Goal: Register for event/course

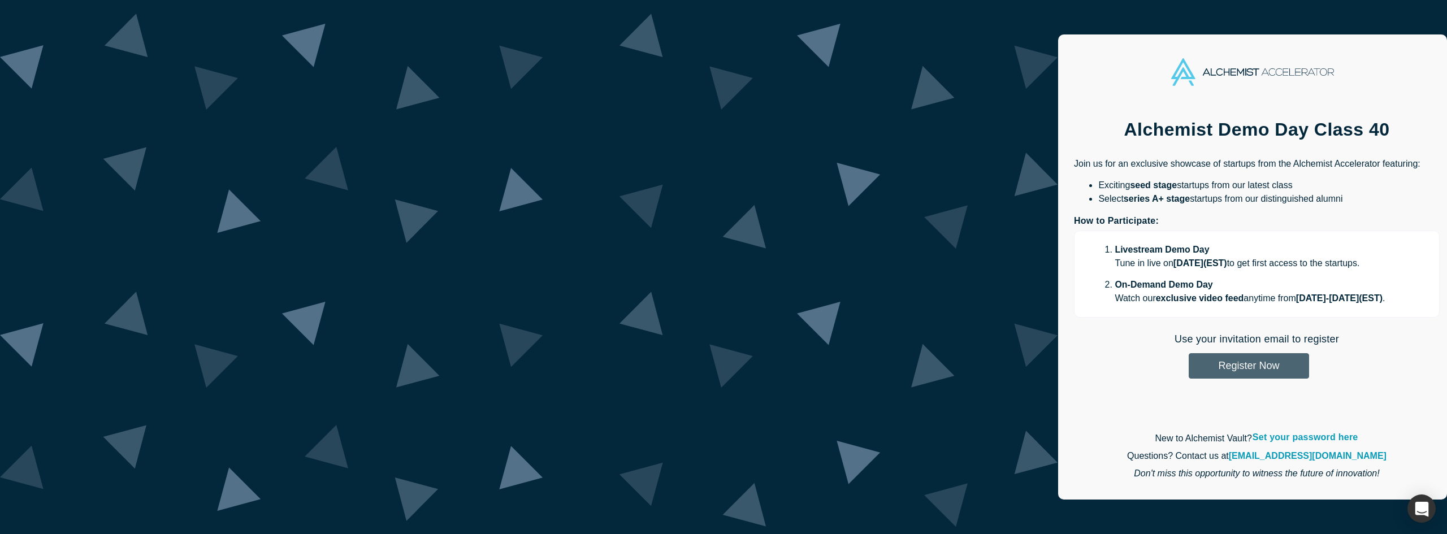
click at [1189, 359] on button "Register Now" at bounding box center [1249, 365] width 120 height 25
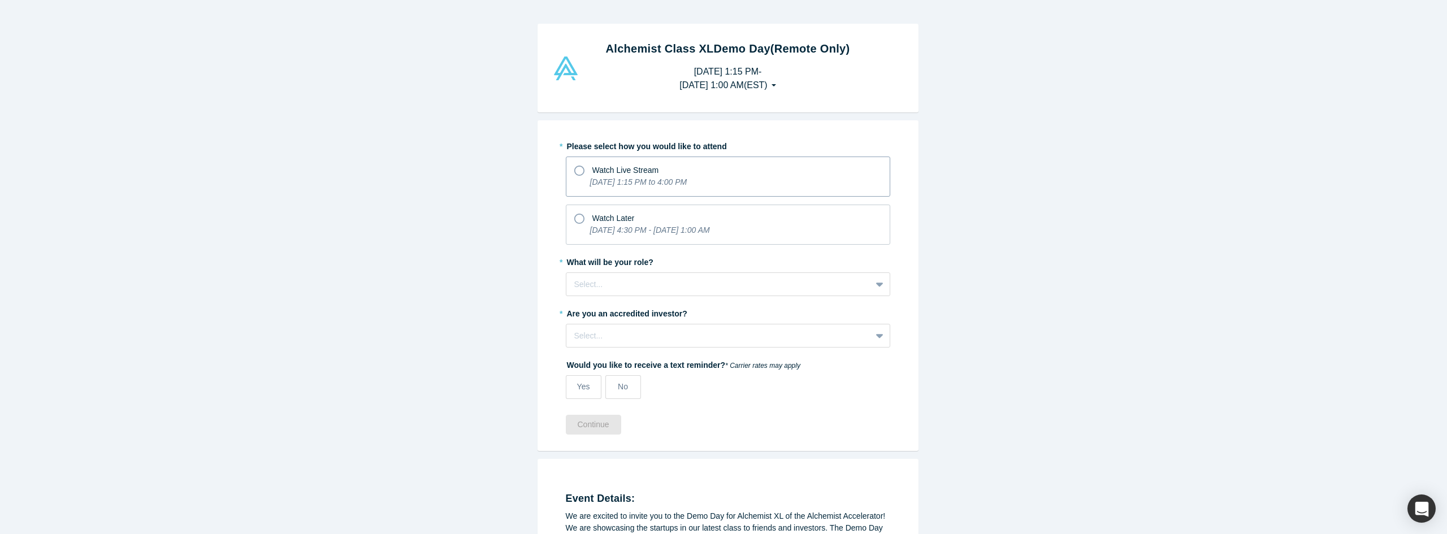
click at [574, 172] on icon at bounding box center [579, 171] width 10 height 10
click at [0, 0] on input "Watch Live Stream [DATE] 1:15 PM to 4:00 PM" at bounding box center [0, 0] width 0 height 0
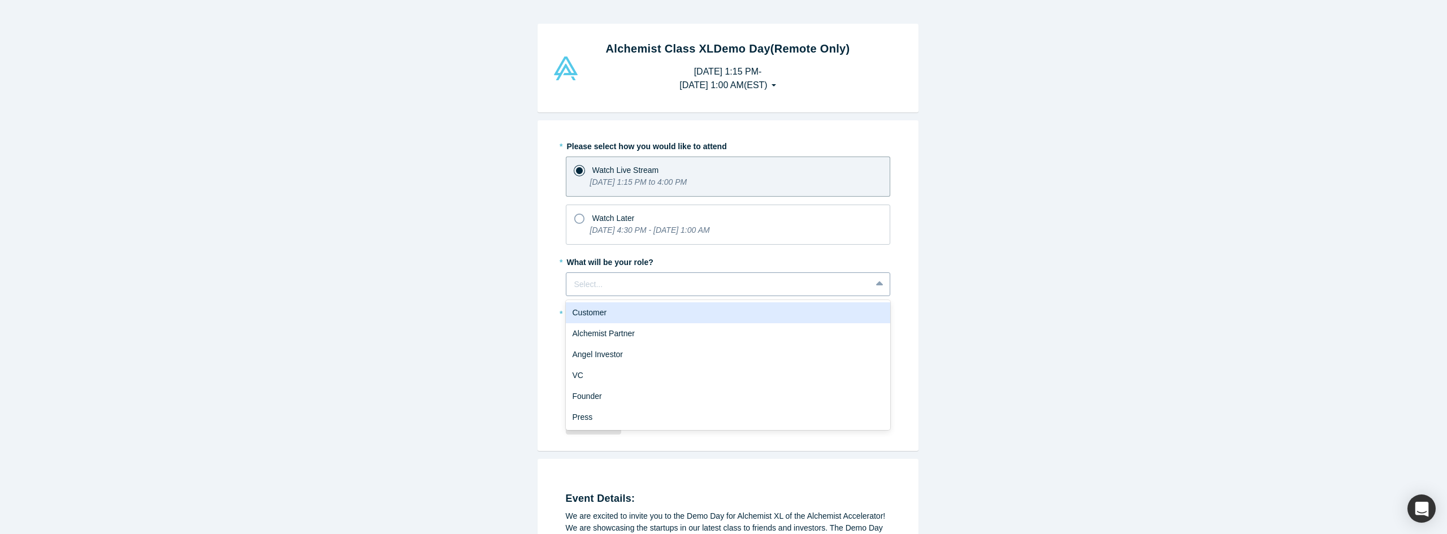
drag, startPoint x: 873, startPoint y: 284, endPoint x: 871, endPoint y: 279, distance: 5.9
click at [875, 284] on icon at bounding box center [878, 283] width 7 height 5
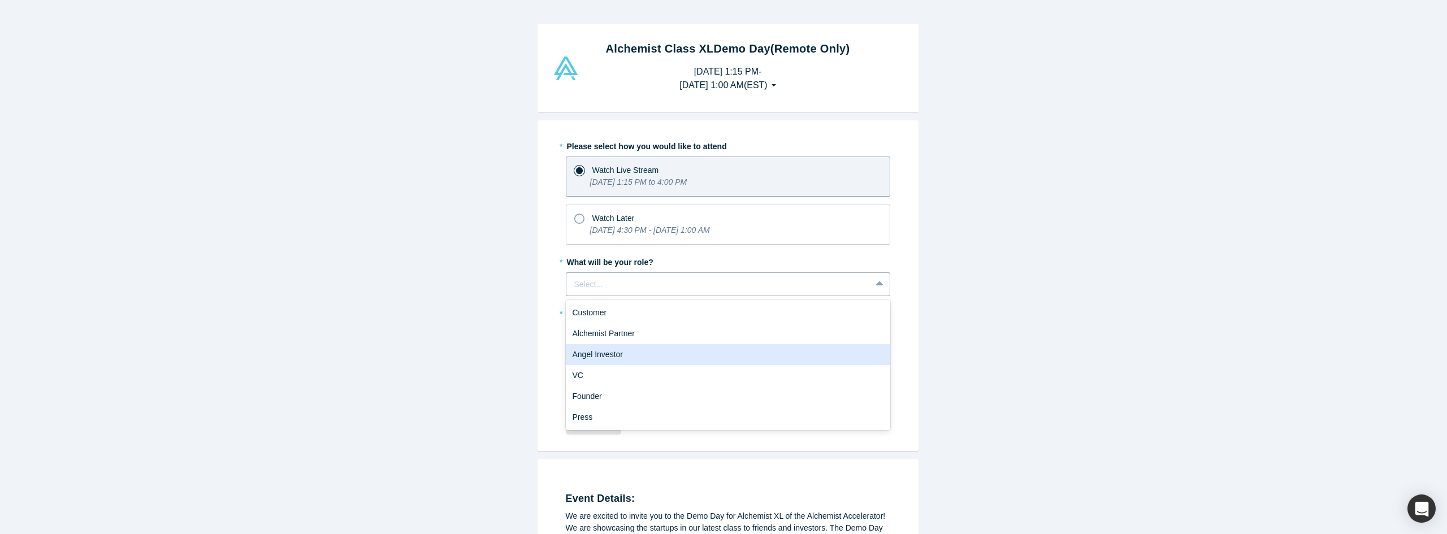
click at [625, 350] on div "Angel Investor" at bounding box center [728, 354] width 324 height 21
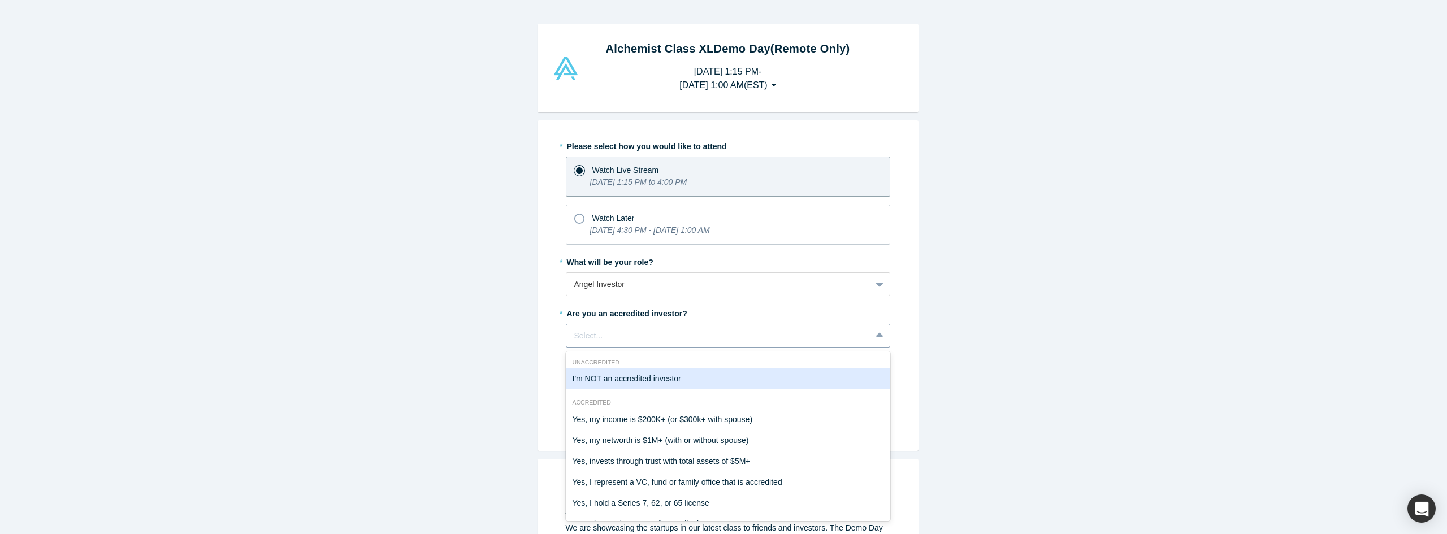
click at [876, 333] on icon at bounding box center [879, 335] width 7 height 11
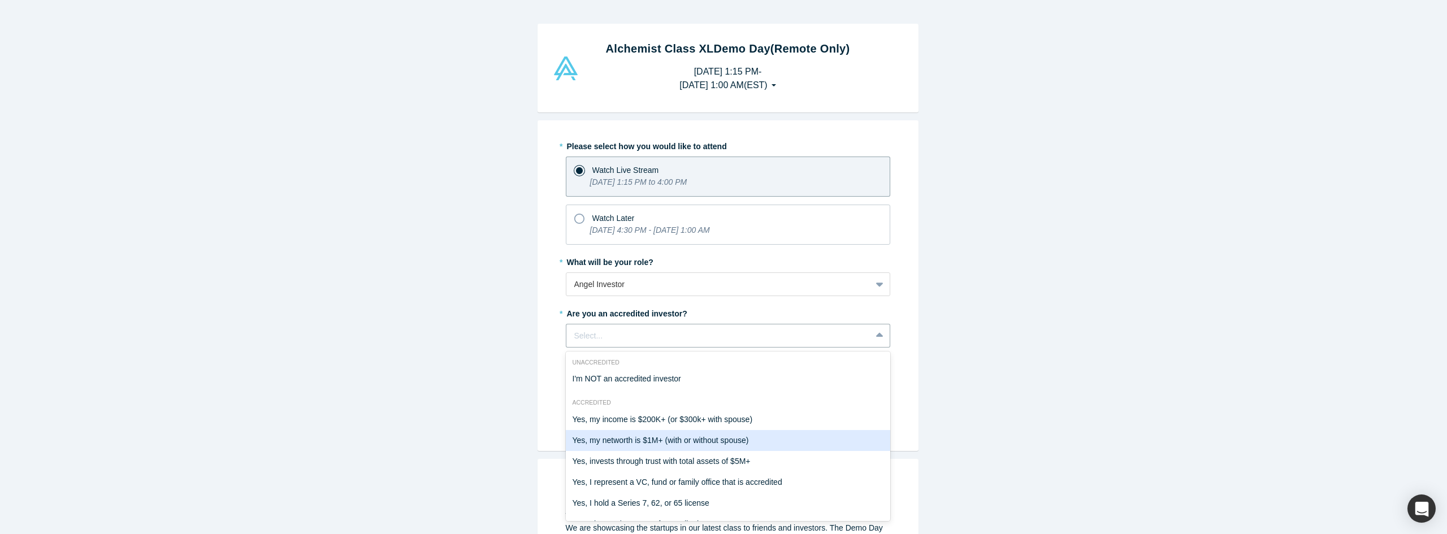
click at [751, 439] on div "Yes, my networth is $1M+ (with or without spouse)" at bounding box center [728, 440] width 324 height 21
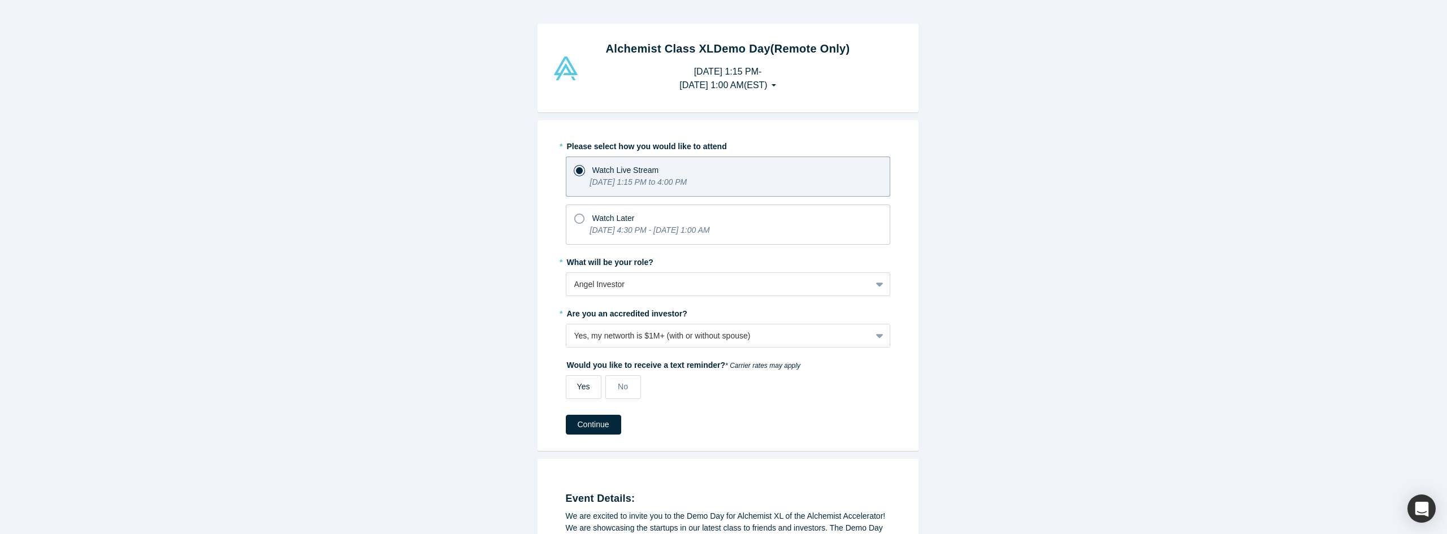
click at [577, 385] on span "Yes" at bounding box center [583, 386] width 13 height 9
click at [0, 0] on input "Yes" at bounding box center [0, 0] width 0 height 0
select select "US"
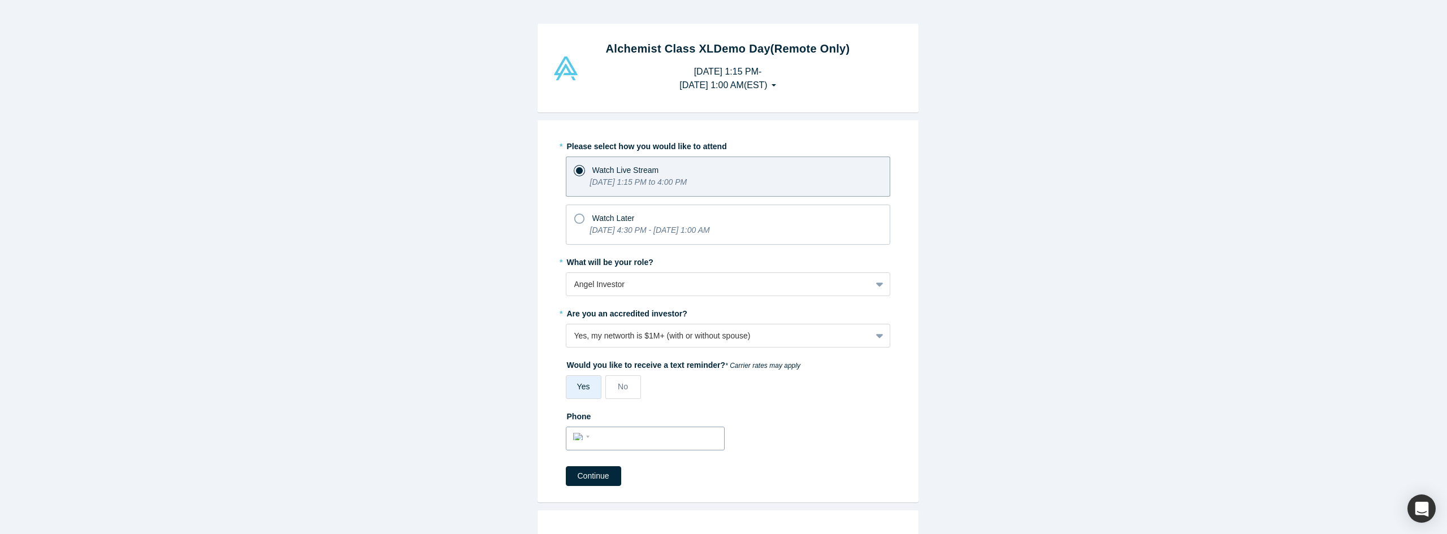
click at [598, 439] on input "tel" at bounding box center [655, 437] width 124 height 16
type input "[PHONE_NUMBER]"
click at [586, 474] on button "Continue" at bounding box center [593, 476] width 55 height 20
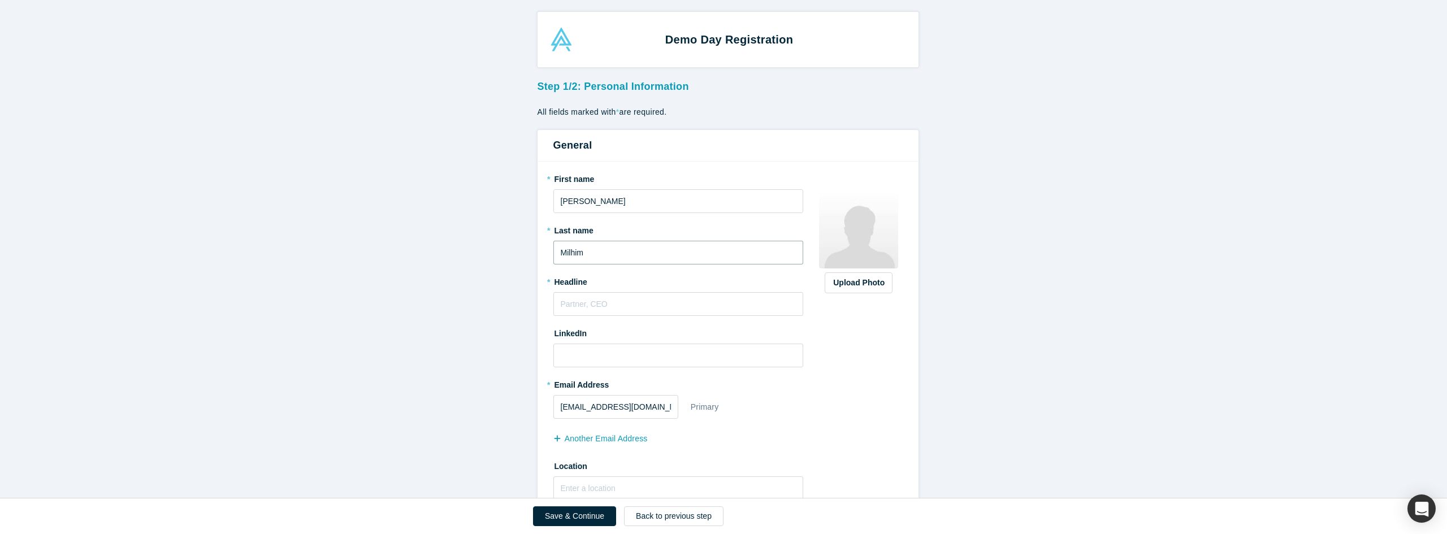
click at [579, 252] on input "Milhim" at bounding box center [678, 253] width 250 height 24
type input "[PERSON_NAME]"
click at [592, 294] on input "text" at bounding box center [678, 304] width 250 height 24
type input "Founder & CEO"
click at [613, 354] on input at bounding box center [678, 356] width 250 height 24
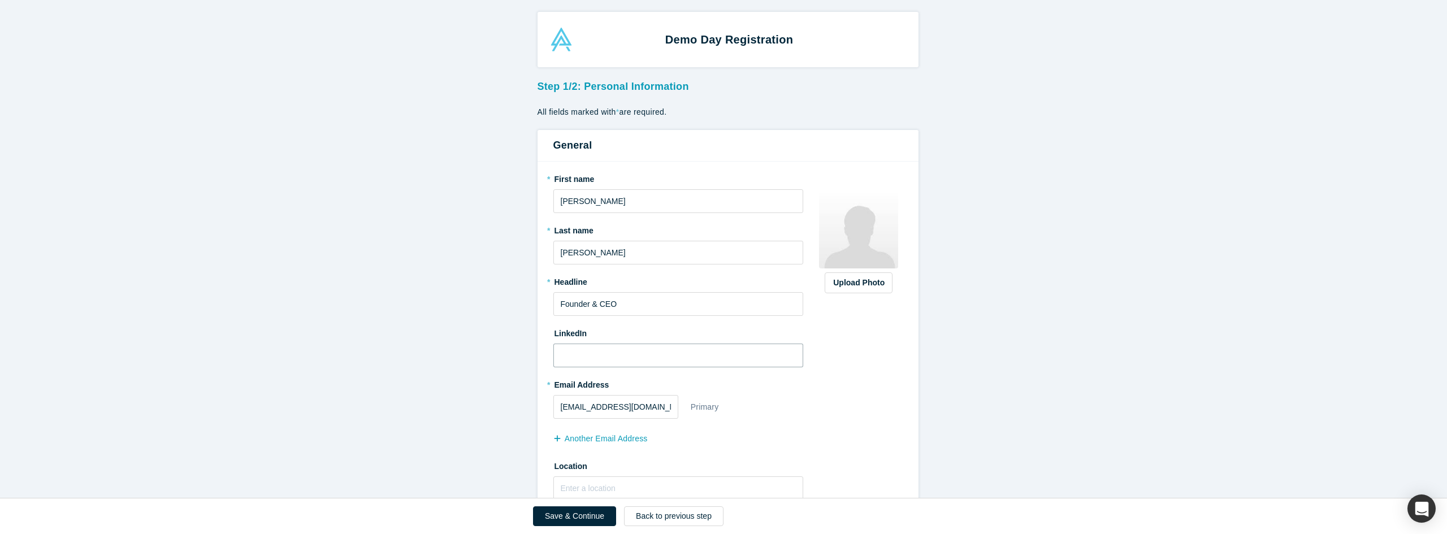
paste input "[URL][DOMAIN_NAME]"
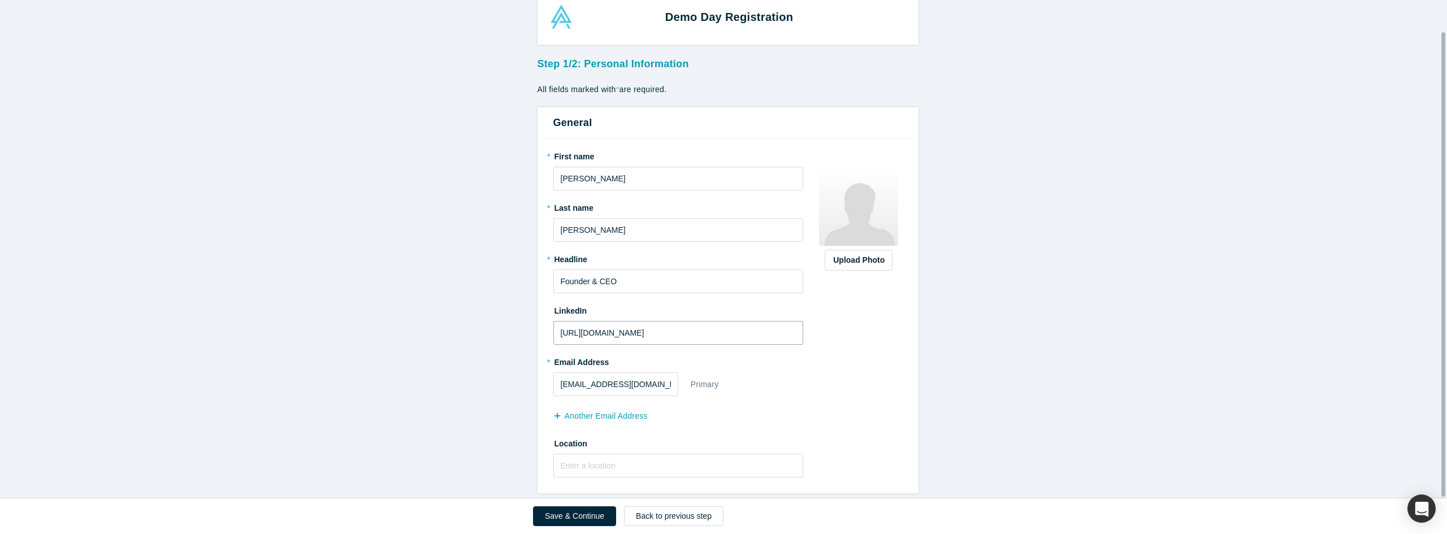
scroll to position [34, 0]
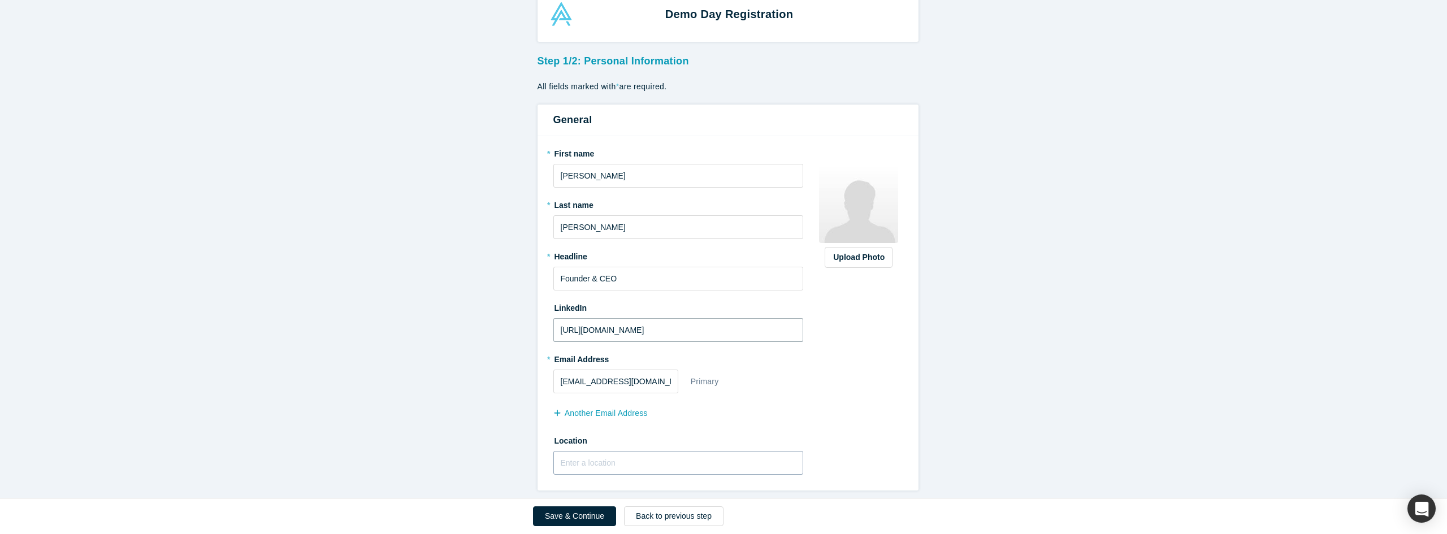
type input "[URL][DOMAIN_NAME]"
click at [562, 455] on input "text" at bounding box center [678, 463] width 250 height 24
type input "[GEOGRAPHIC_DATA], [GEOGRAPHIC_DATA], [GEOGRAPHIC_DATA]"
click at [597, 459] on input "text" at bounding box center [678, 463] width 250 height 24
type input "[GEOGRAPHIC_DATA], [GEOGRAPHIC_DATA], [GEOGRAPHIC_DATA]"
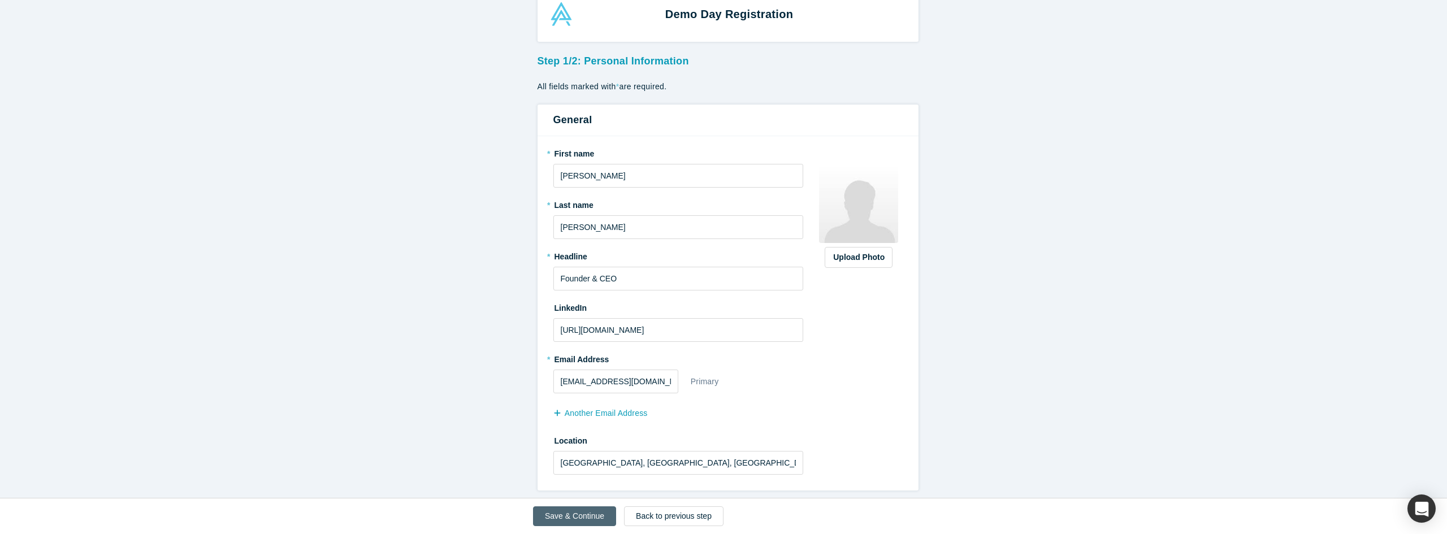
click at [552, 514] on button "Save & Continue" at bounding box center [574, 516] width 83 height 20
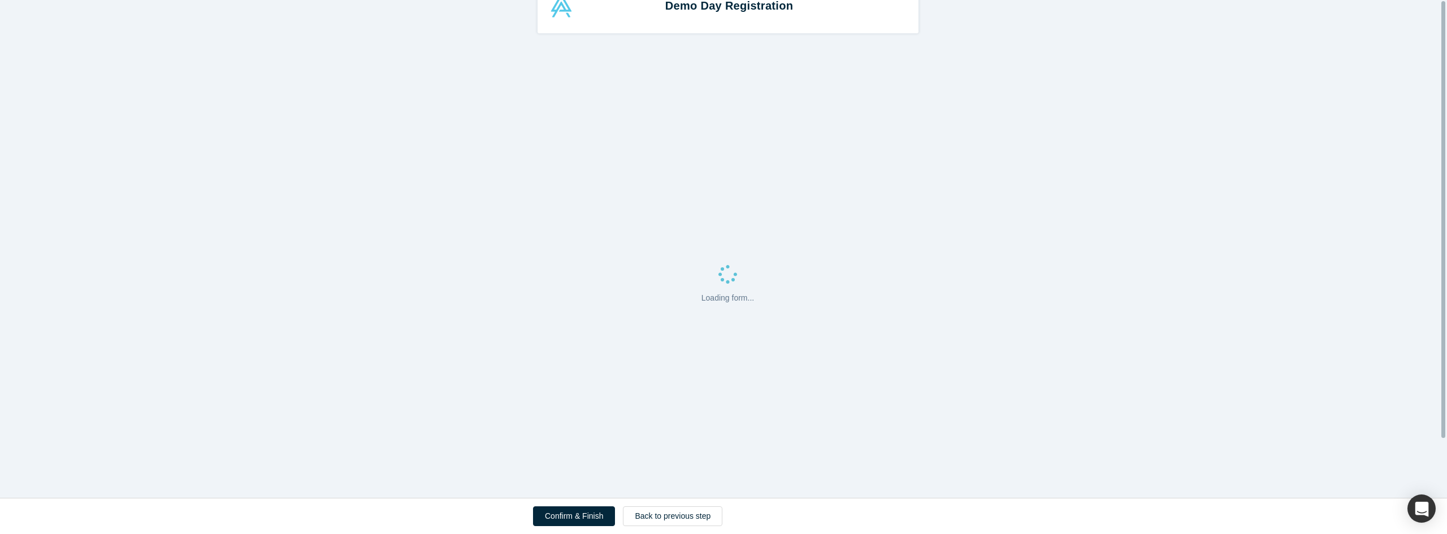
scroll to position [0, 0]
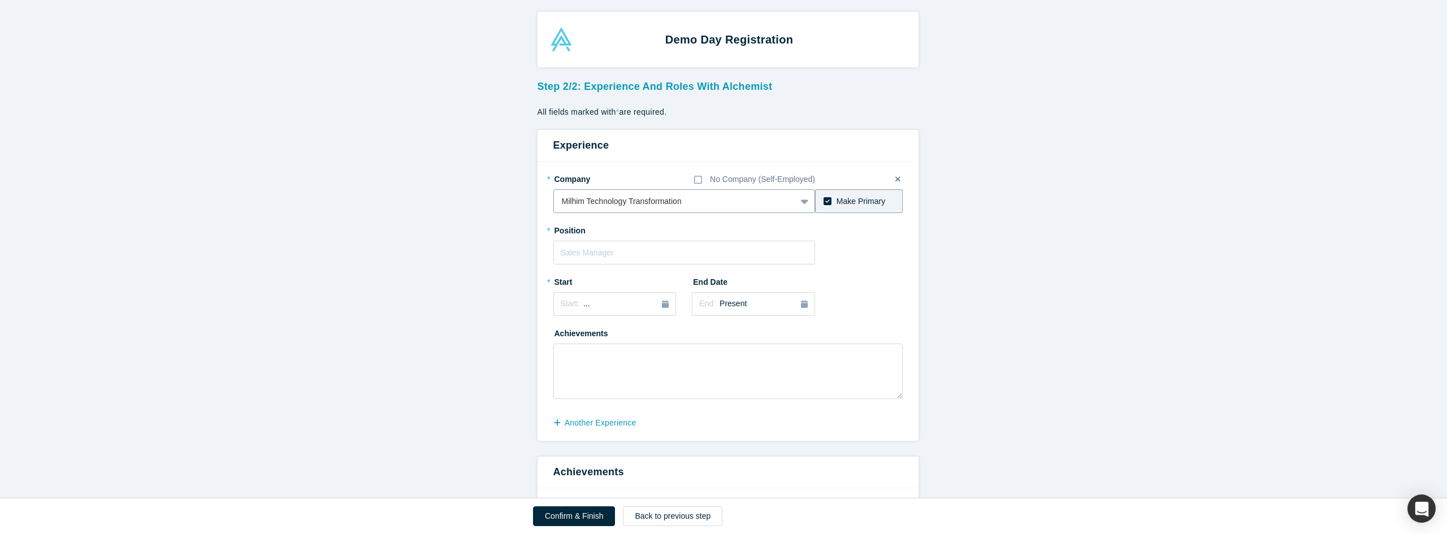
click at [796, 200] on div at bounding box center [805, 201] width 18 height 20
click at [569, 198] on div at bounding box center [675, 201] width 227 height 14
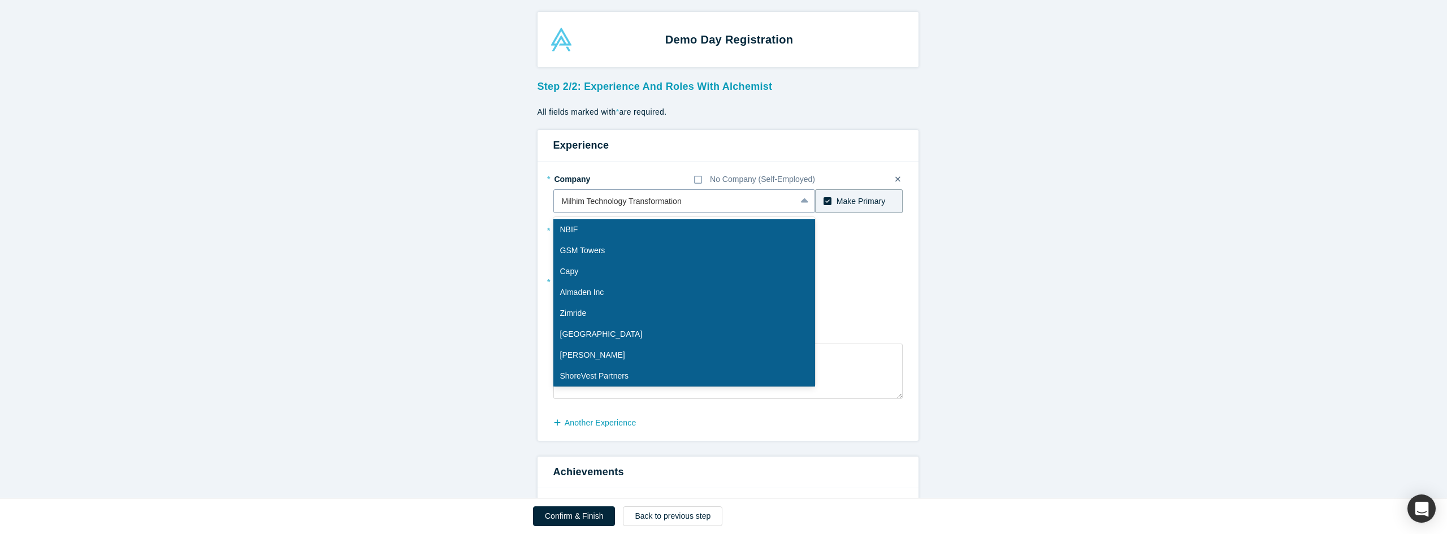
drag, startPoint x: 558, startPoint y: 197, endPoint x: 689, endPoint y: 205, distance: 131.4
click at [689, 207] on div at bounding box center [675, 201] width 227 height 14
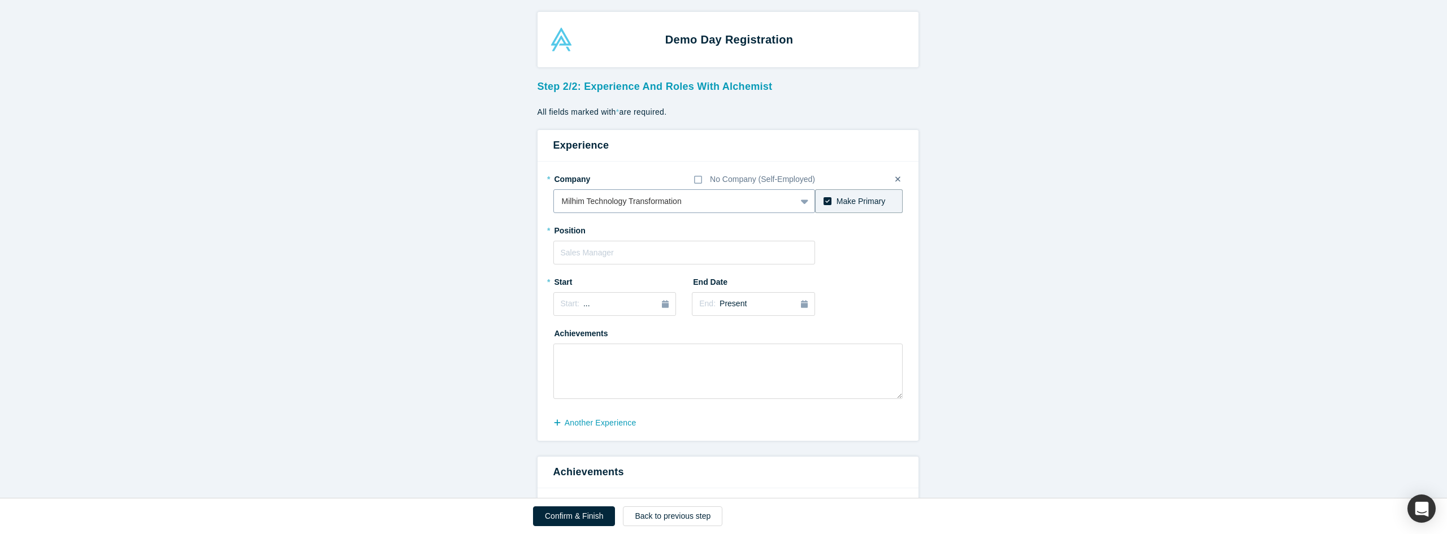
click at [688, 201] on div at bounding box center [675, 201] width 227 height 14
click at [601, 252] on input "text" at bounding box center [684, 253] width 262 height 24
type input "Founder & CEO"
click at [616, 303] on div "Start: ..." at bounding box center [615, 304] width 109 height 12
click at [639, 385] on div "Sep" at bounding box center [653, 387] width 36 height 12
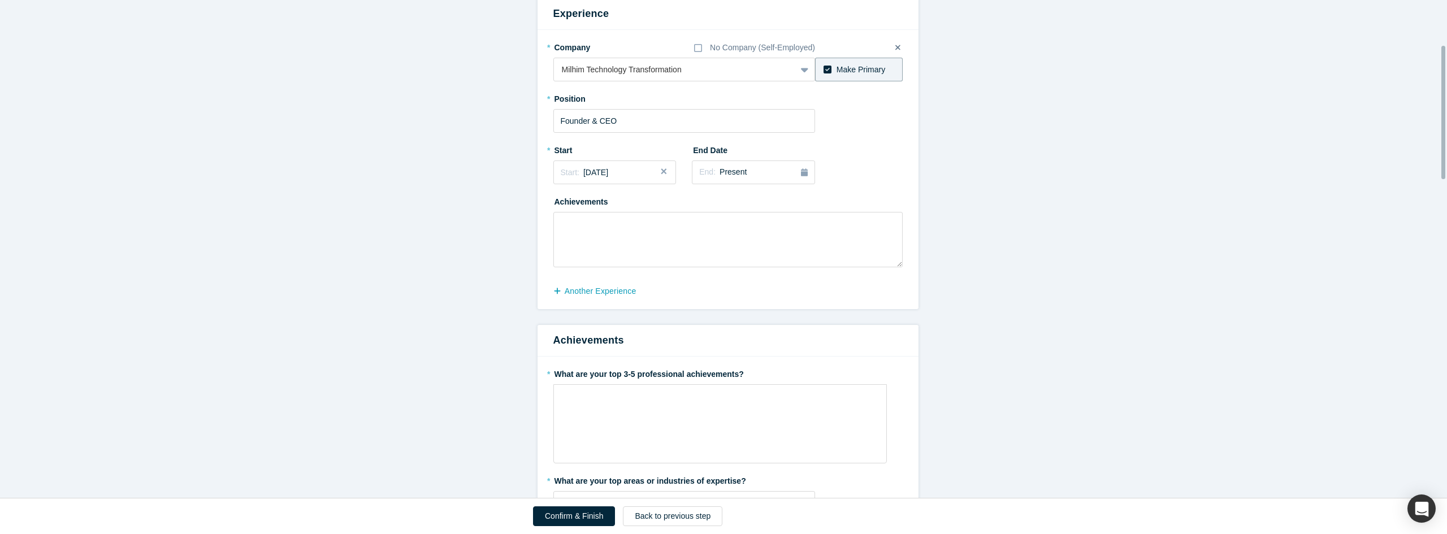
scroll to position [170, 0]
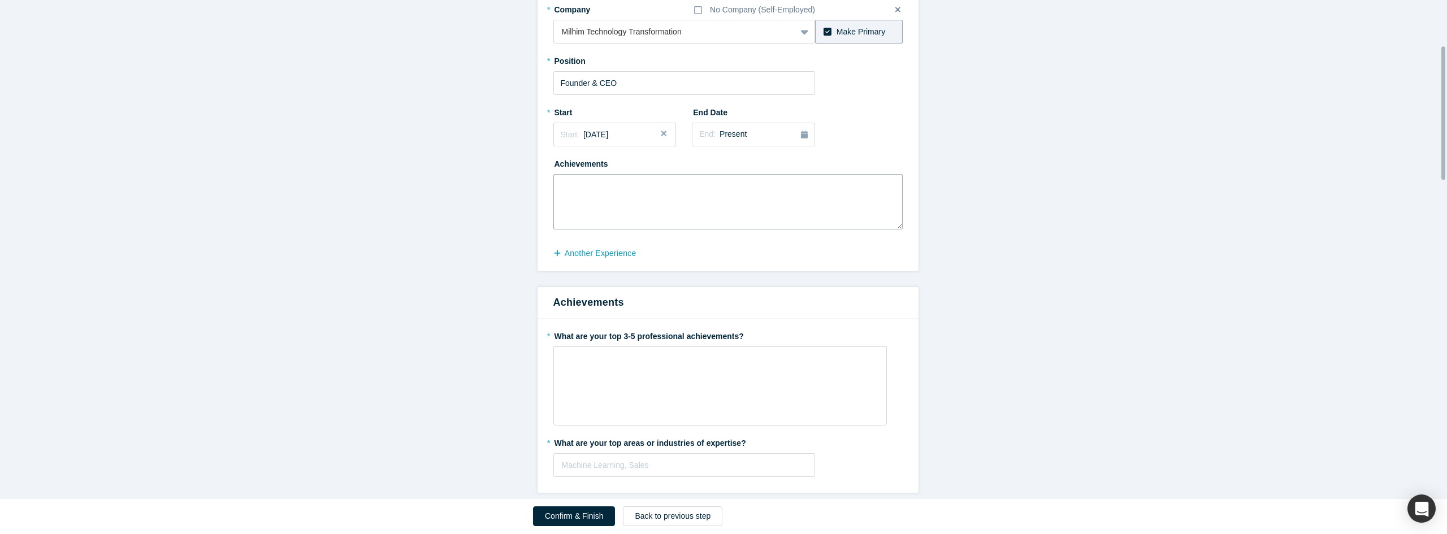
click at [557, 183] on textarea at bounding box center [727, 201] width 349 height 55
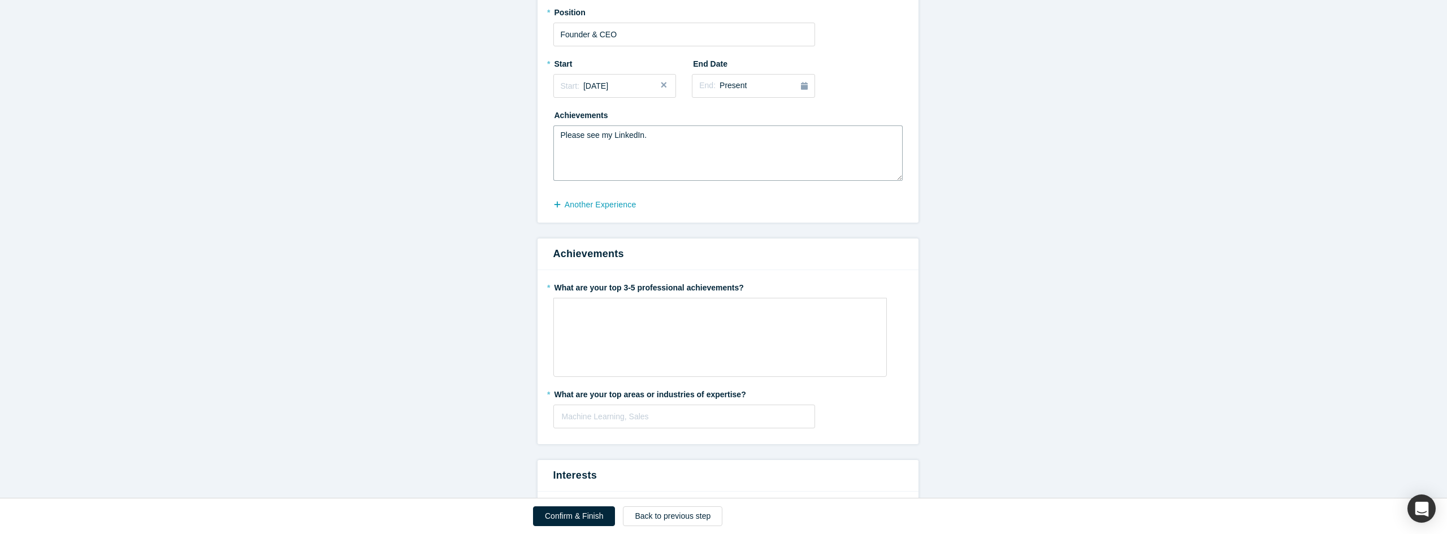
scroll to position [283, 0]
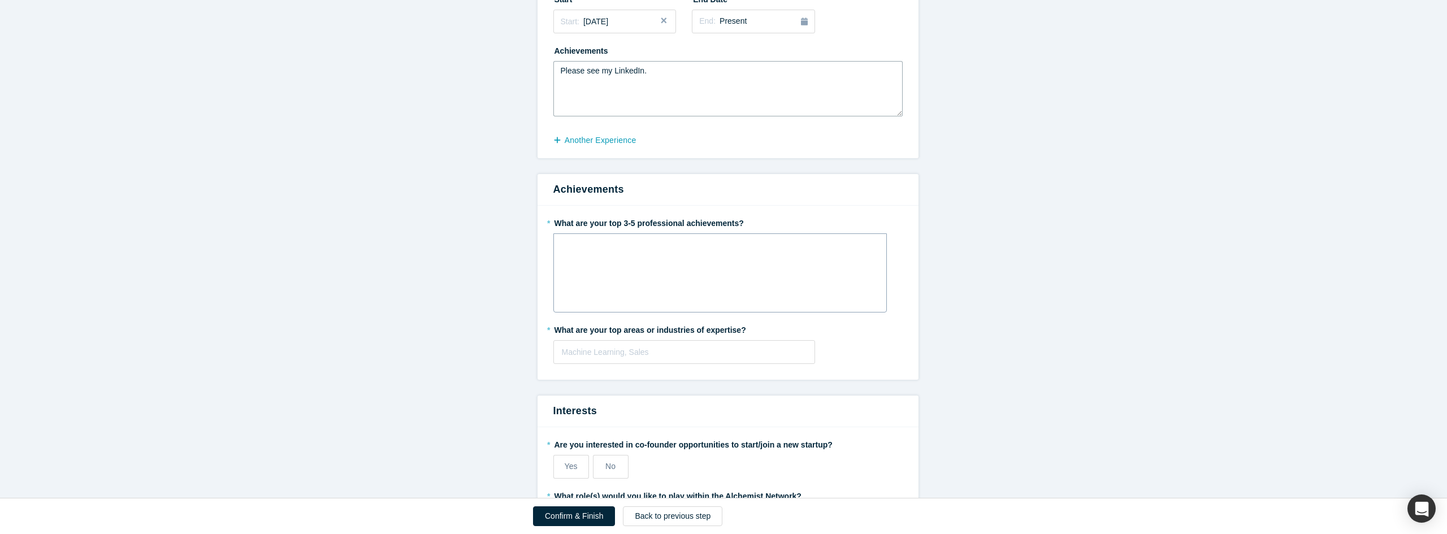
type textarea "Please see my LinkedIn."
click at [568, 247] on div "rdw-editor" at bounding box center [720, 247] width 305 height 12
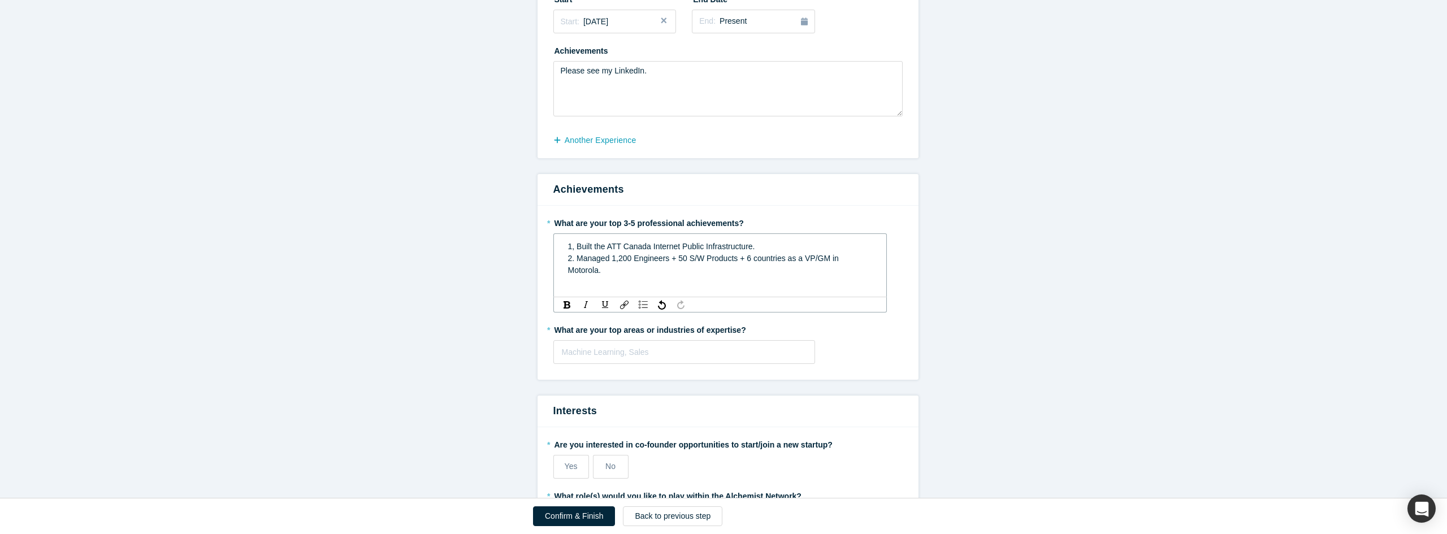
click at [874, 261] on div "1, Built the ATT Canada Internet Public Infrastructure. 2. Managed 1,200 Engine…" at bounding box center [720, 258] width 318 height 42
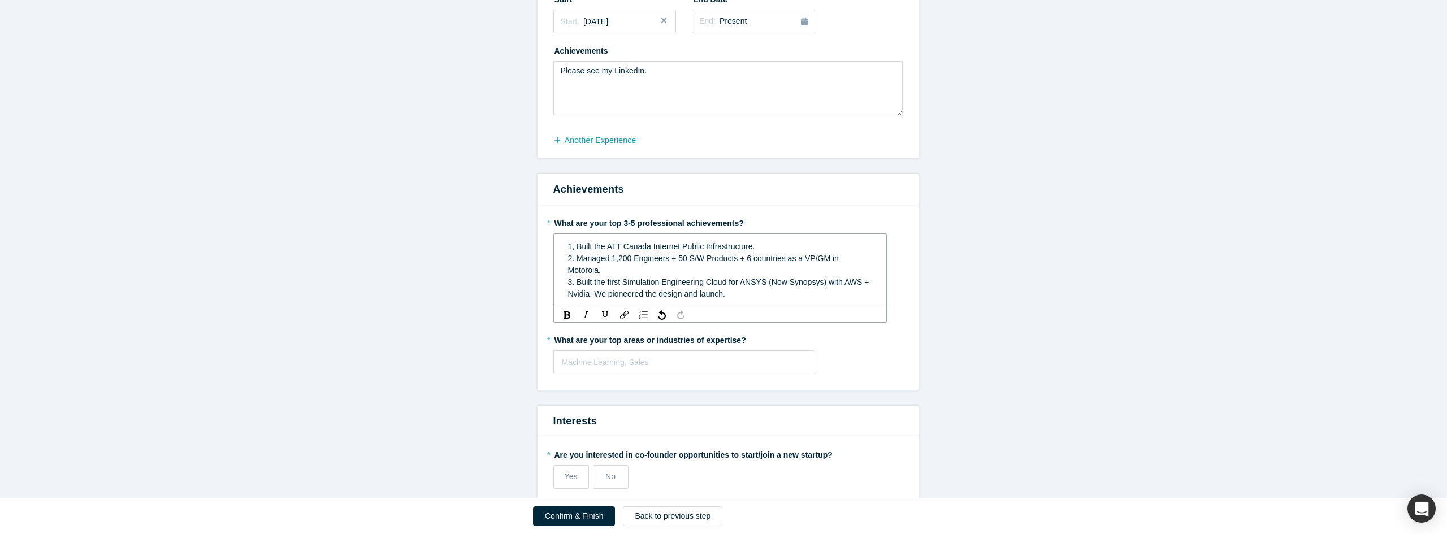
click at [612, 242] on span "1, Built the ATT Canada Internet Public Infrastructure." at bounding box center [661, 246] width 187 height 9
click at [700, 277] on span "3. Built the first Simulation Engineering Cloud for ANSYS (Now Synopsys) with A…" at bounding box center [719, 287] width 303 height 21
click at [575, 355] on div at bounding box center [684, 362] width 245 height 14
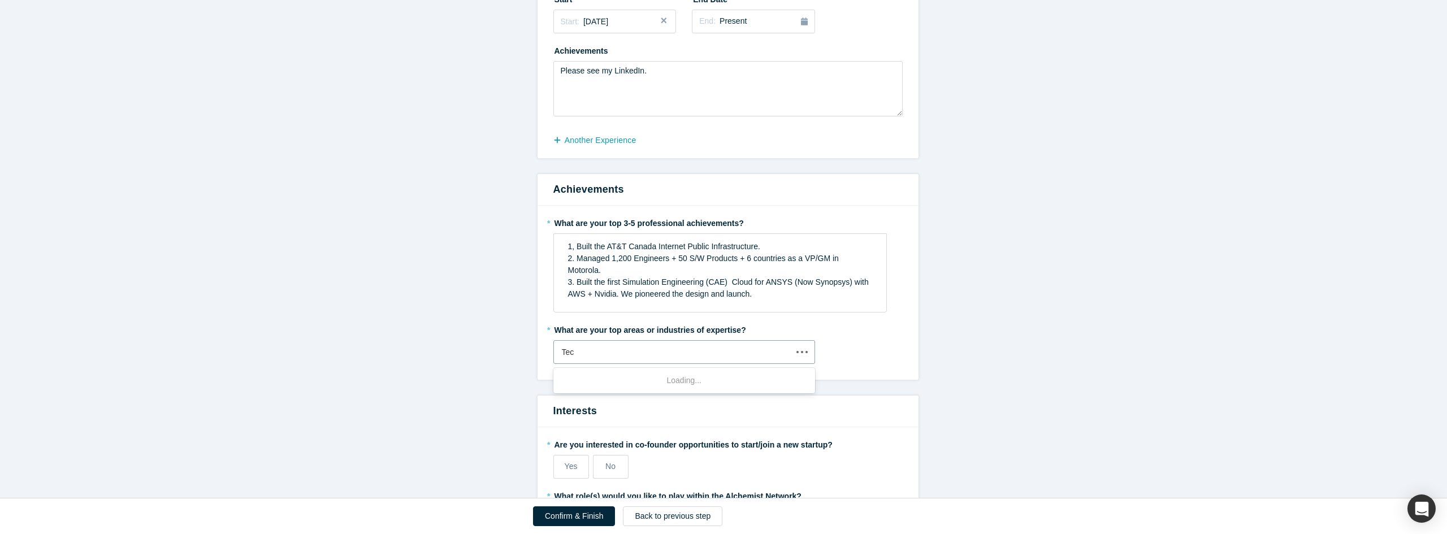
type input "Tech"
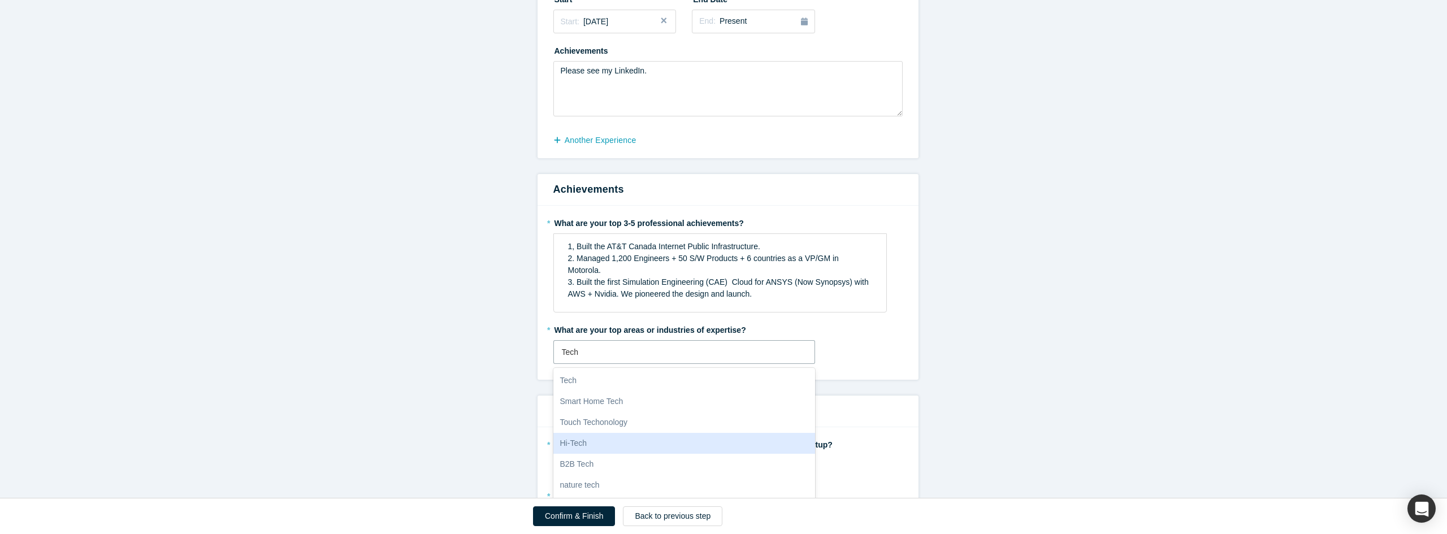
click at [598, 444] on div "Hi-Tech" at bounding box center [684, 443] width 262 height 21
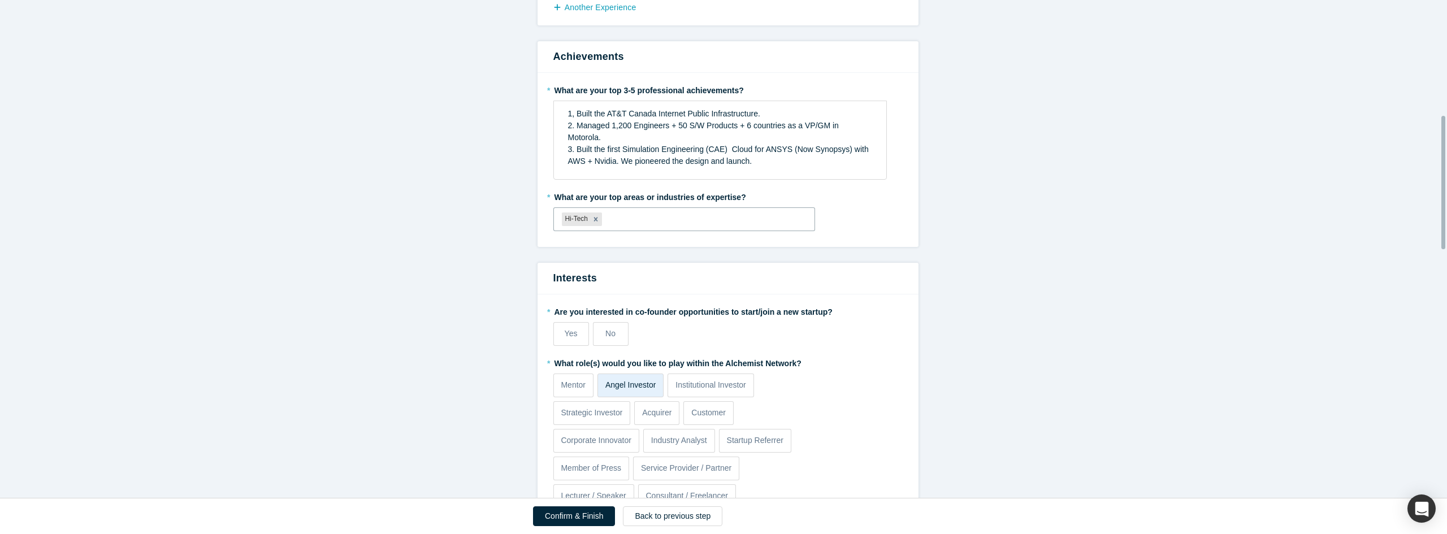
scroll to position [452, 0]
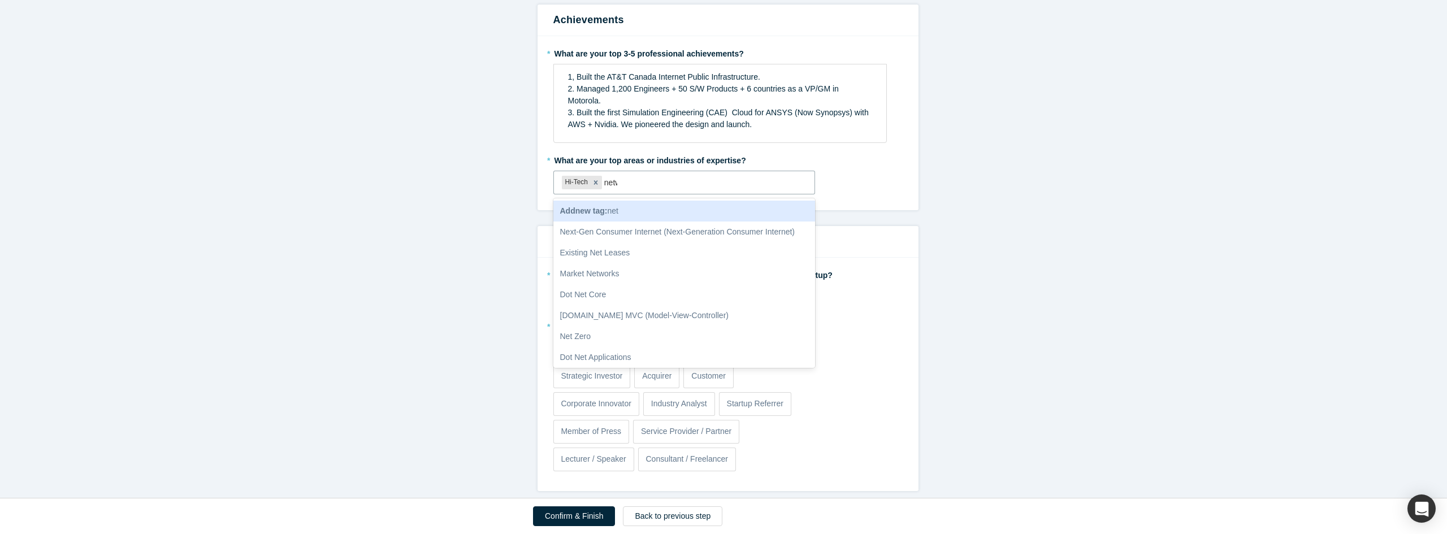
type input "netwo"
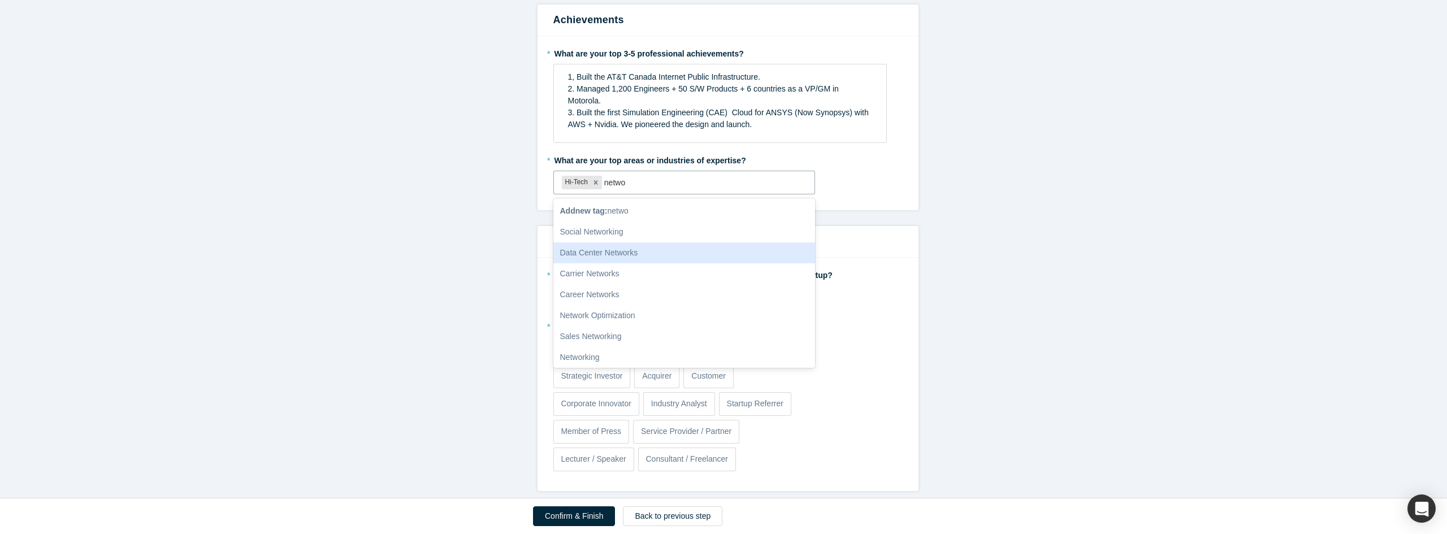
click at [577, 253] on div "Data Center Networks" at bounding box center [684, 252] width 262 height 21
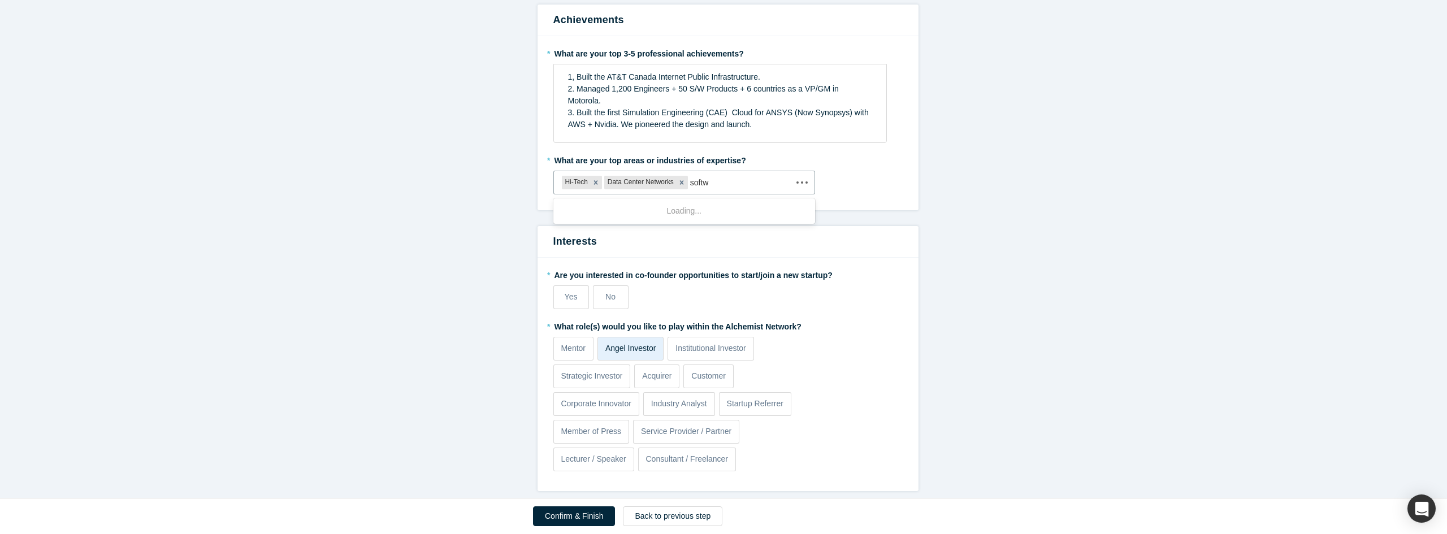
type input "softwa"
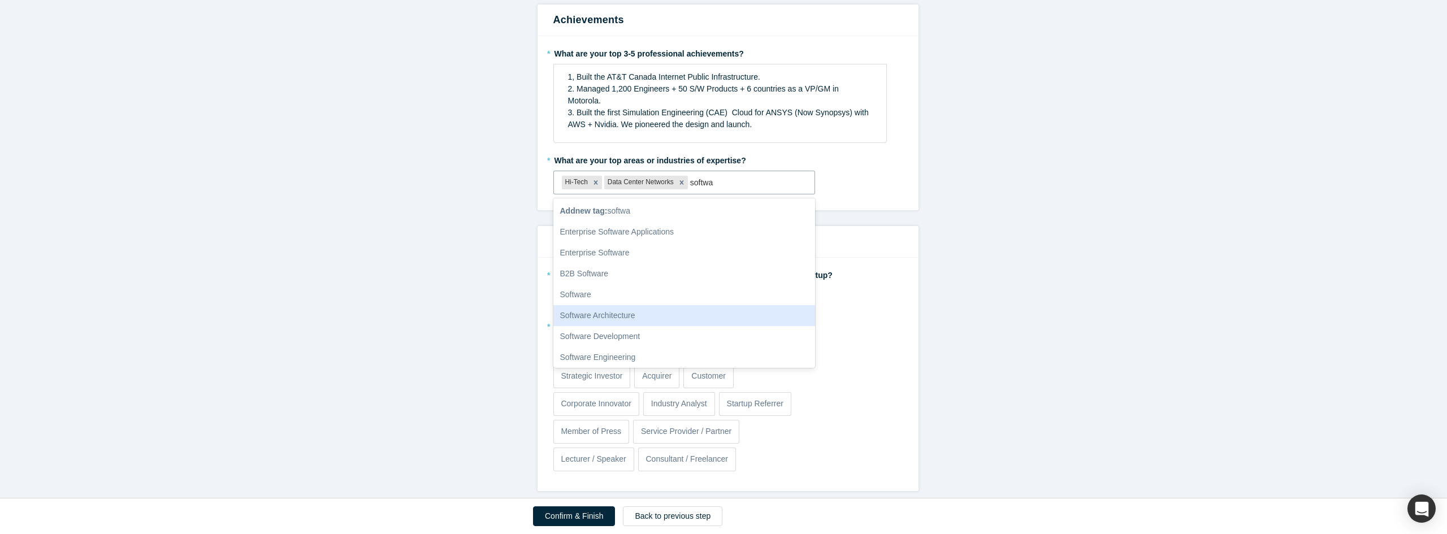
click at [617, 313] on div "Software Architecture" at bounding box center [684, 315] width 262 height 21
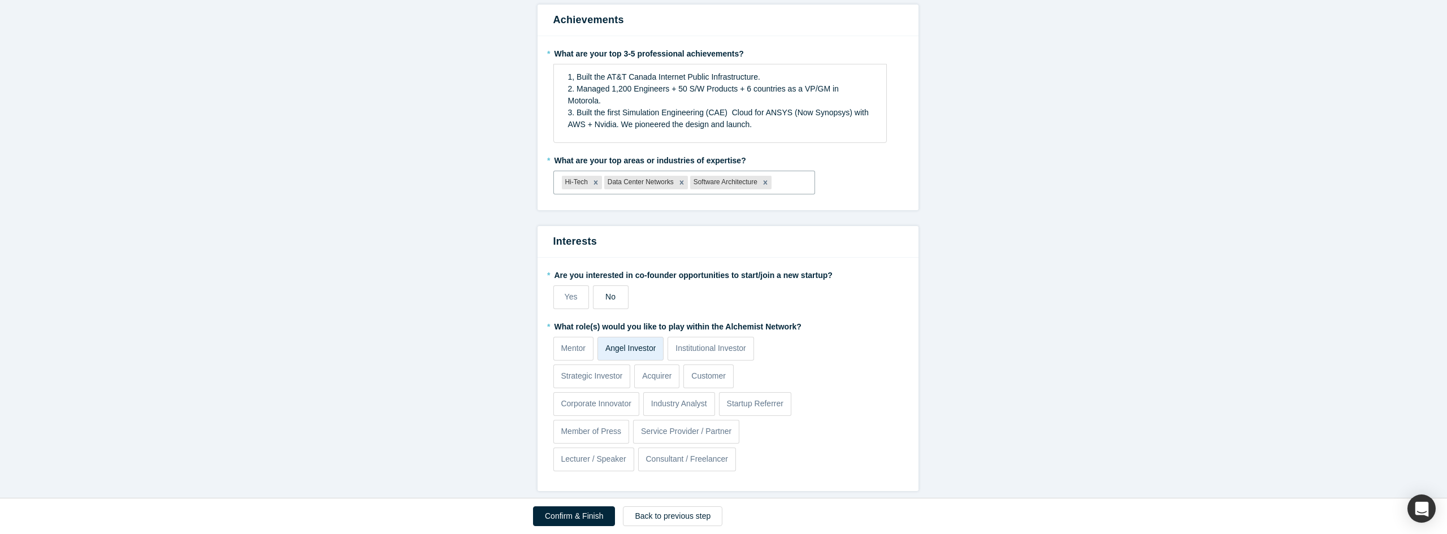
click at [605, 294] on span "No" at bounding box center [610, 296] width 10 height 9
click at [0, 0] on input "No" at bounding box center [0, 0] width 0 height 0
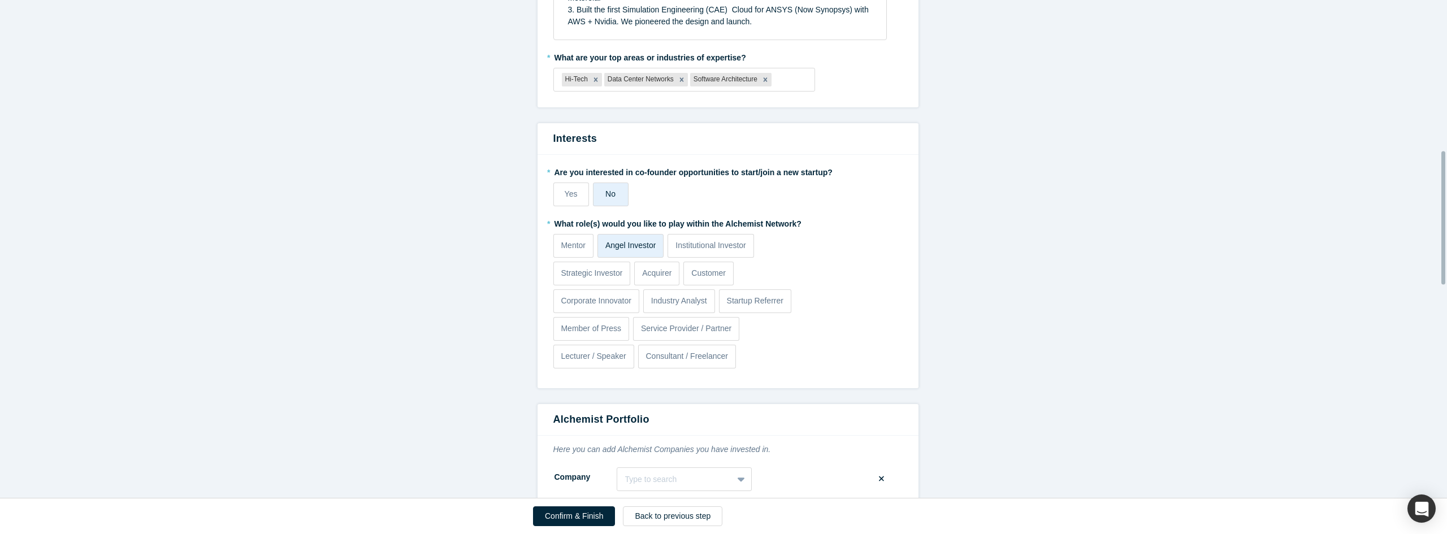
scroll to position [565, 0]
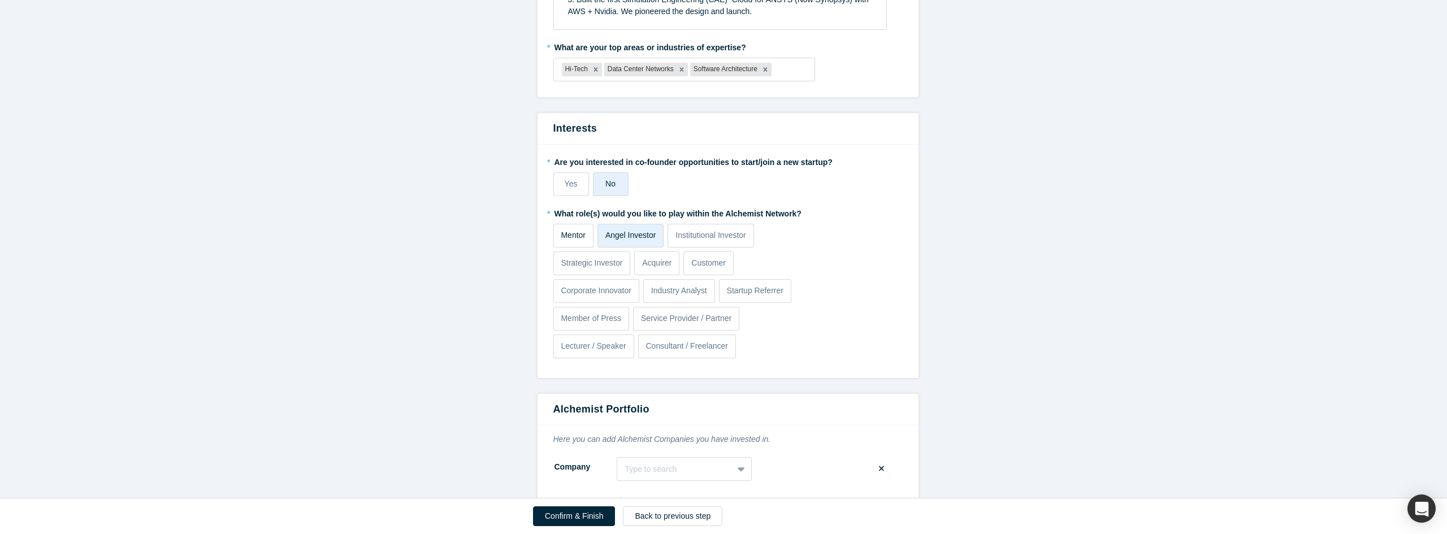
click at [566, 235] on p "Mentor" at bounding box center [573, 235] width 25 height 12
click at [575, 232] on p "Mentor" at bounding box center [573, 235] width 25 height 12
click at [0, 0] on input "Mentor" at bounding box center [0, 0] width 0 height 0
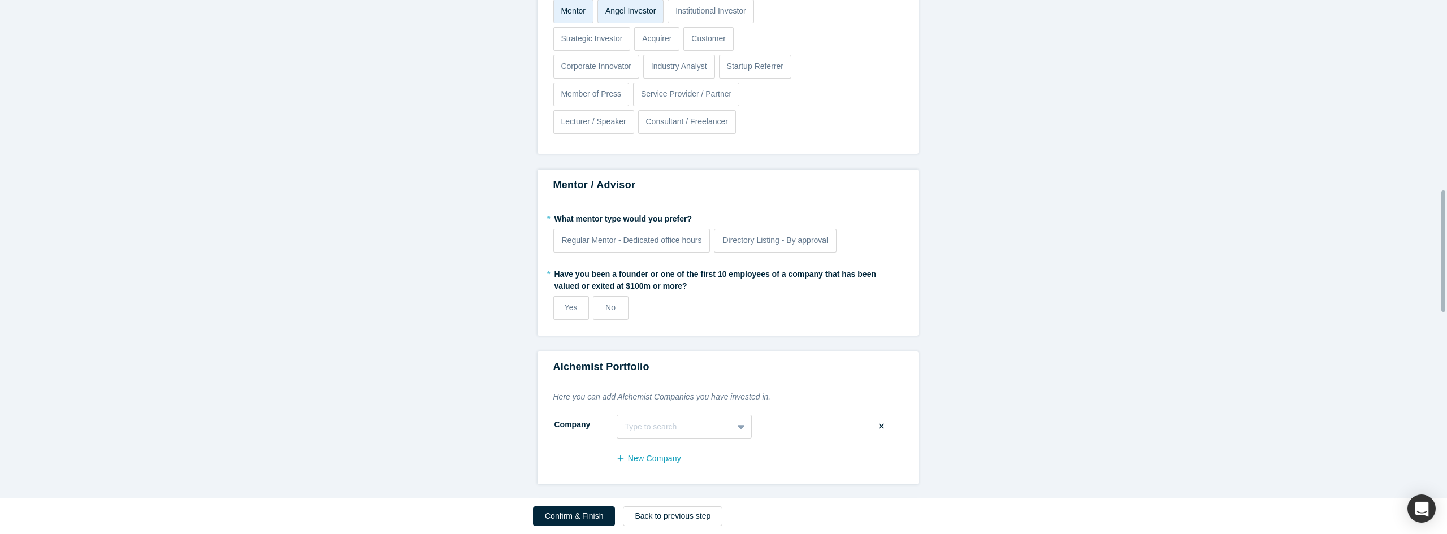
scroll to position [791, 0]
click at [657, 236] on span "Regular Mentor - Dedicated office hours" at bounding box center [632, 238] width 140 height 9
click at [0, 0] on input "Regular Mentor - Dedicated office hours" at bounding box center [0, 0] width 0 height 0
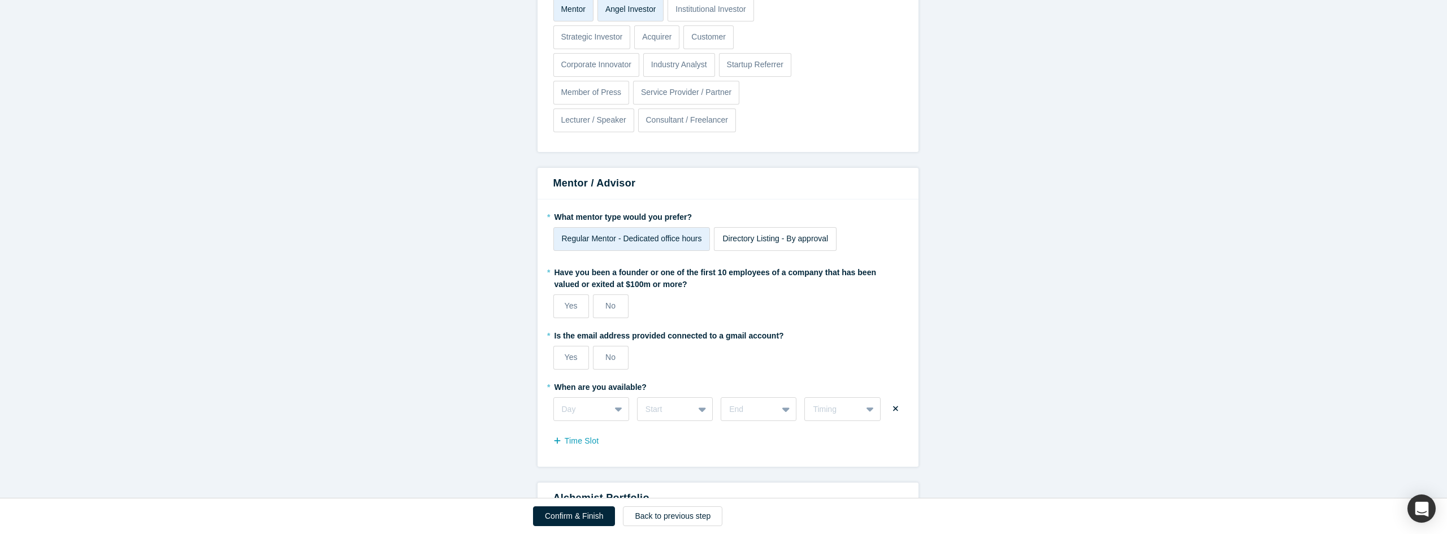
click at [729, 231] on label "Directory Listing - By approval" at bounding box center [775, 239] width 123 height 24
click at [0, 0] on input "Directory Listing - By approval" at bounding box center [0, 0] width 0 height 0
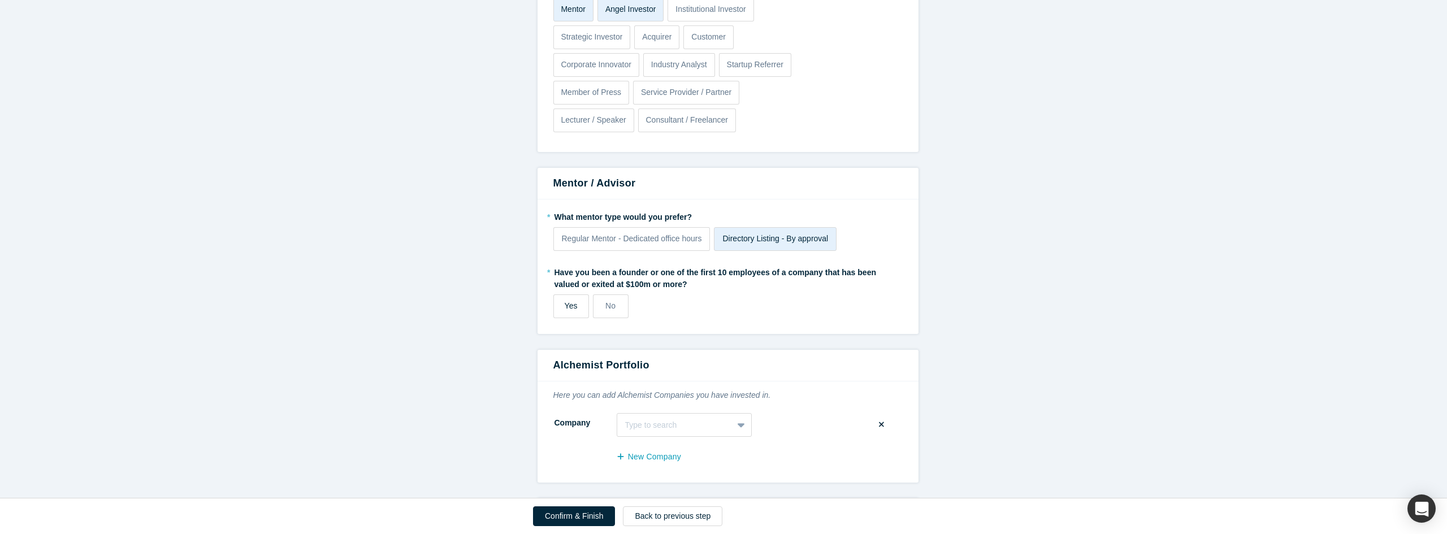
click at [560, 304] on label "Yes" at bounding box center [571, 306] width 36 height 24
click at [0, 0] on input "Yes" at bounding box center [0, 0] width 0 height 0
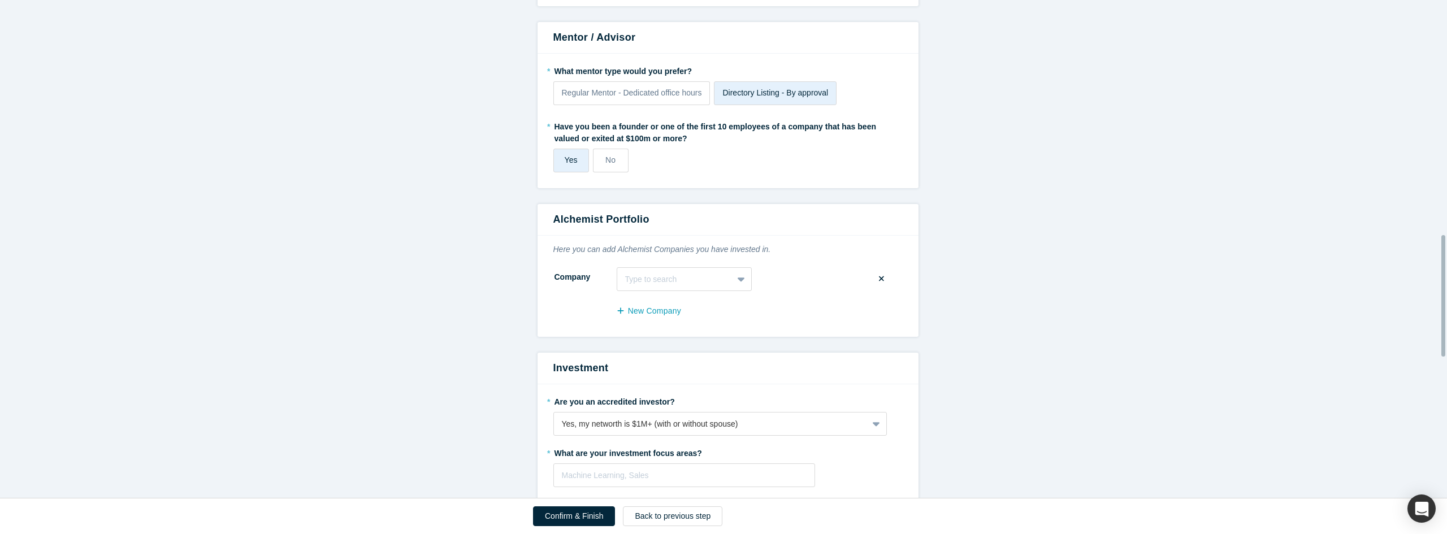
scroll to position [961, 0]
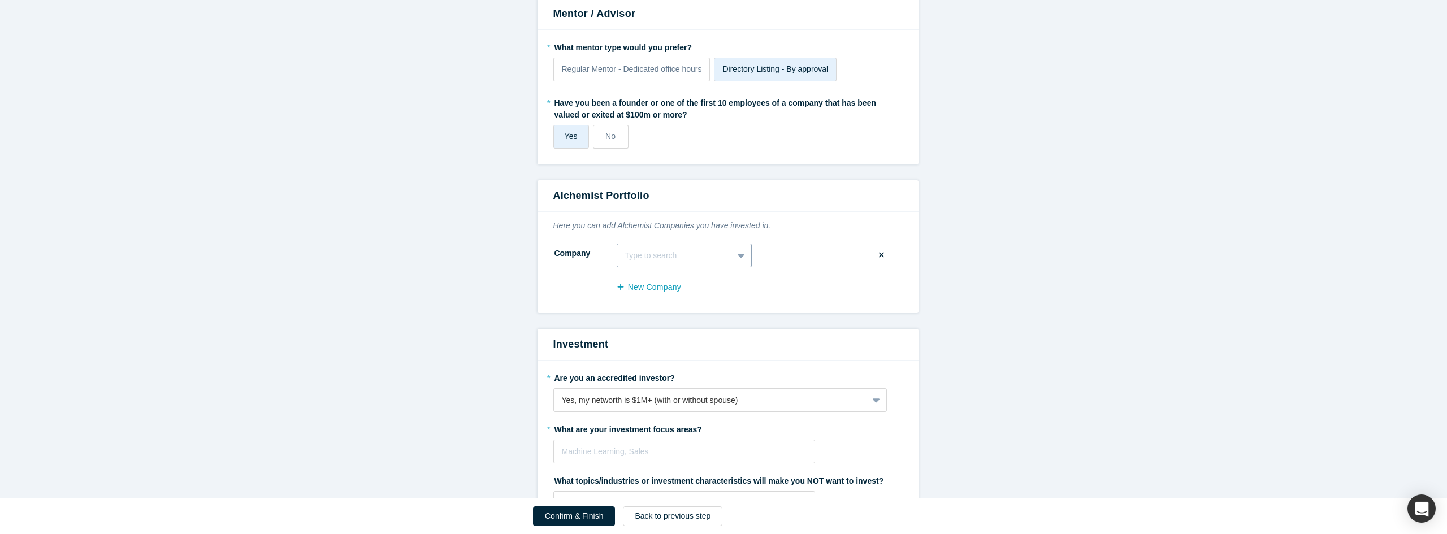
click at [650, 251] on div at bounding box center [674, 256] width 99 height 14
click at [795, 262] on div "Company 10 results available. Use Up and Down to choose options, press Enter to…" at bounding box center [727, 256] width 349 height 24
click at [879, 255] on icon at bounding box center [881, 255] width 5 height 5
click at [0, 0] on input "checkbox" at bounding box center [0, 0] width 0 height 0
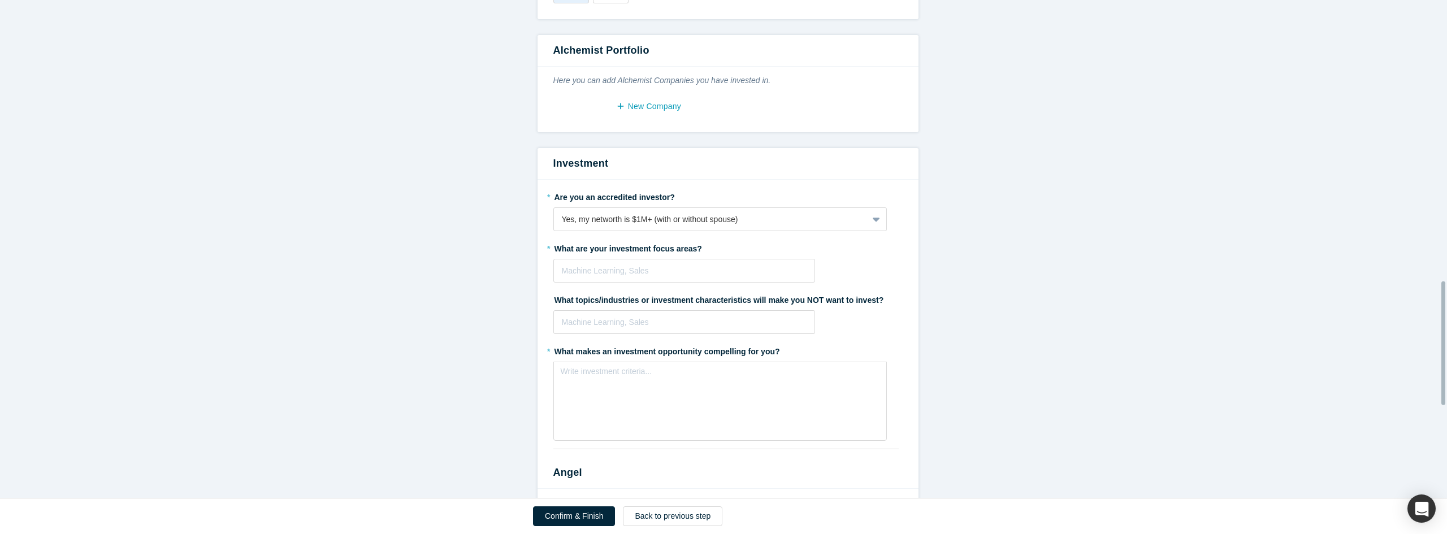
scroll to position [1130, 0]
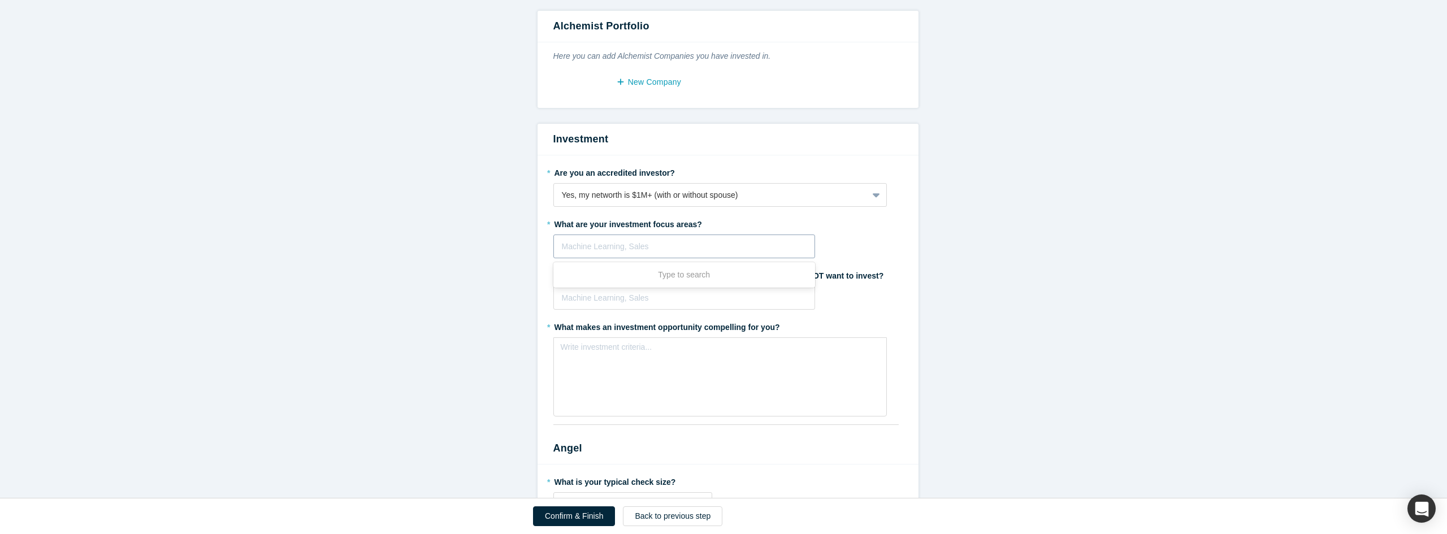
click at [576, 242] on div at bounding box center [684, 247] width 245 height 14
type input "AI, Robotics"
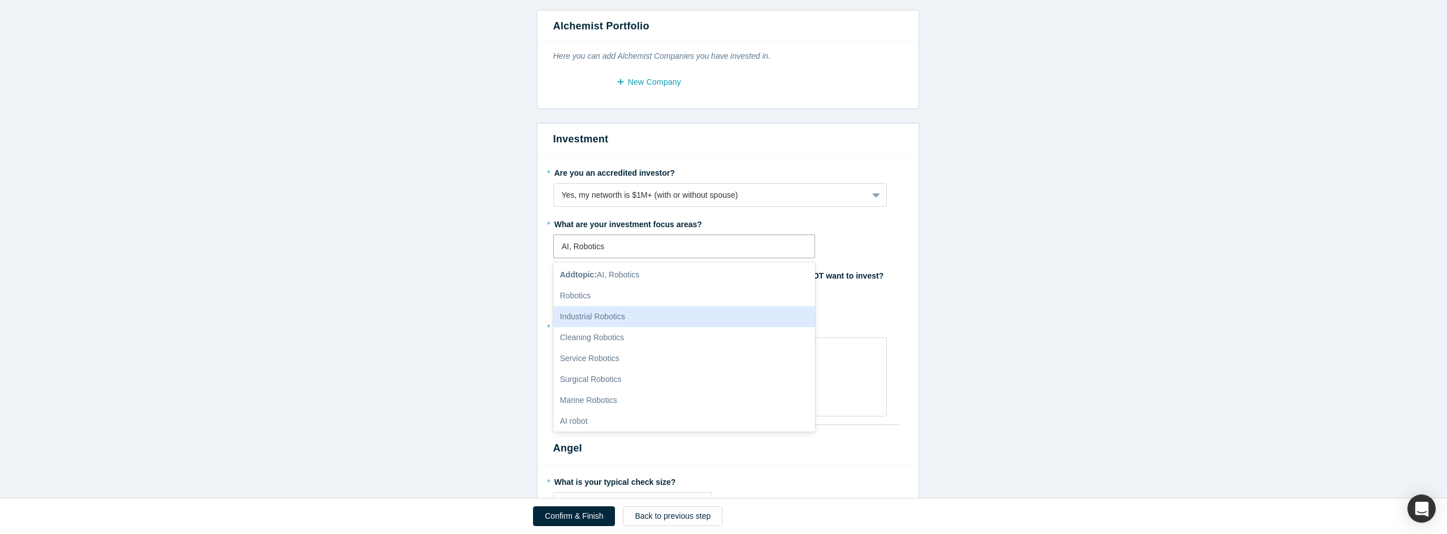
click at [634, 314] on div "Industrial Robotics" at bounding box center [684, 316] width 262 height 21
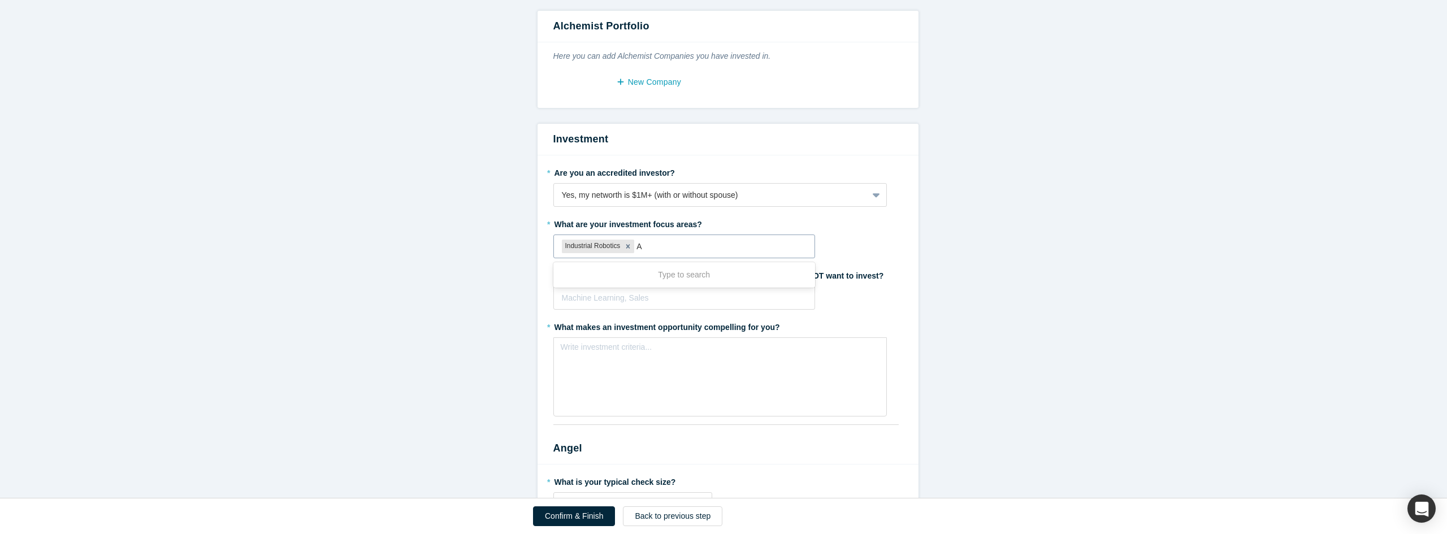
type input "AI"
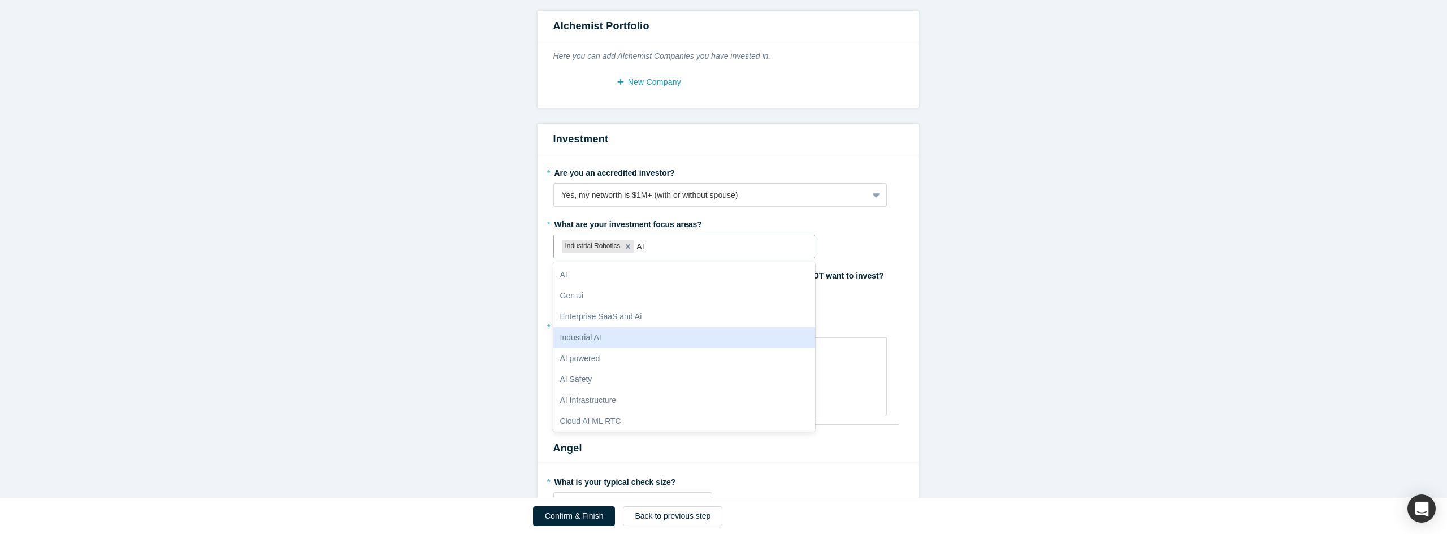
scroll to position [44, 0]
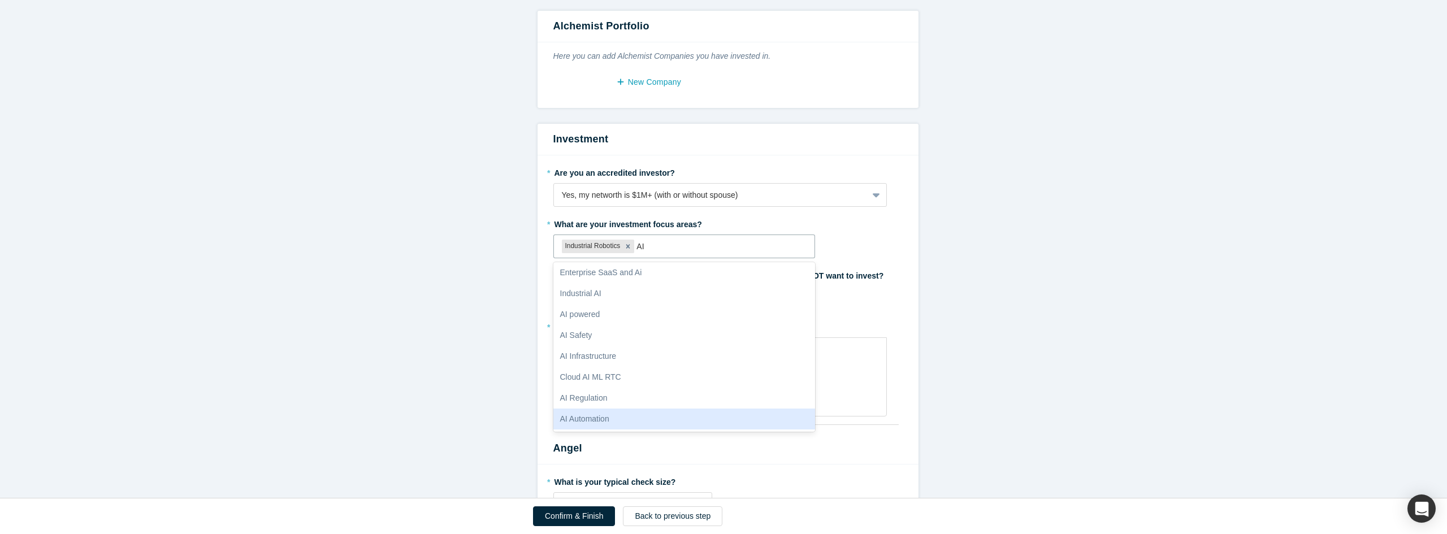
click at [616, 419] on div "AI Automation" at bounding box center [684, 419] width 262 height 21
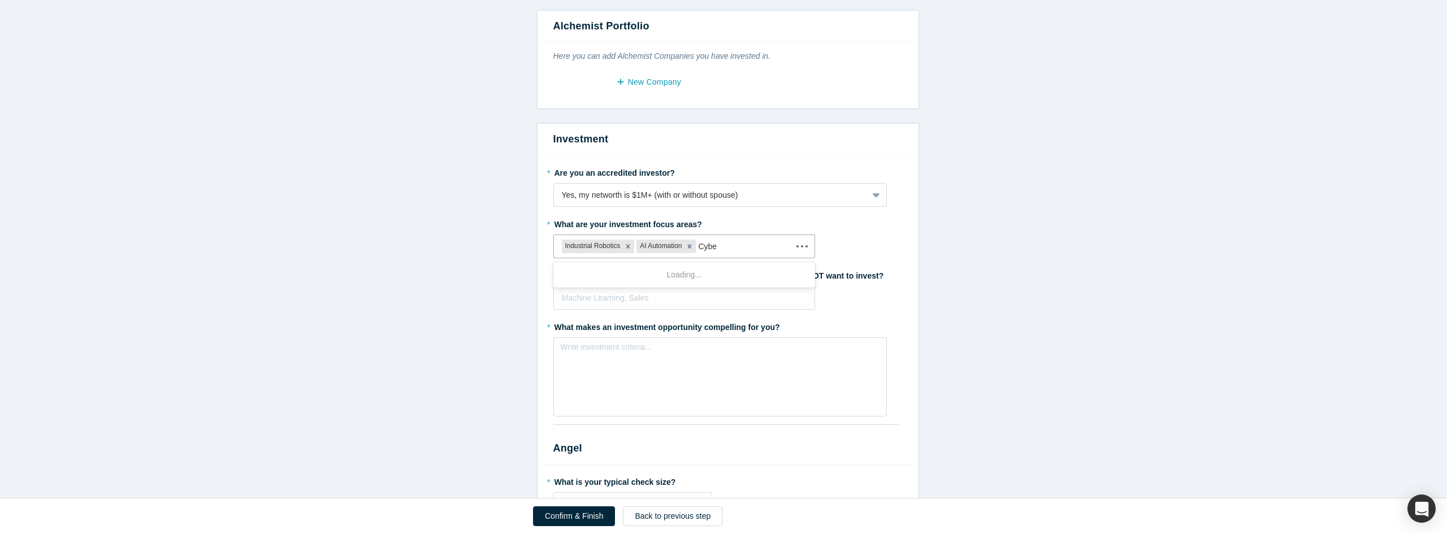
type input "Cyber"
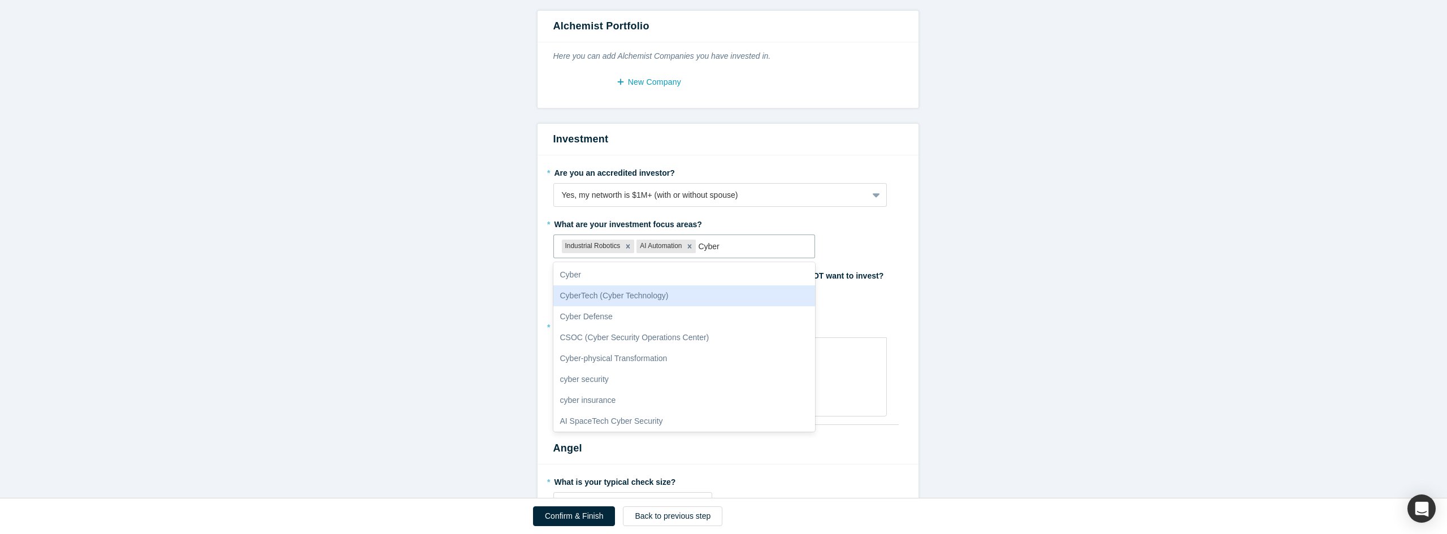
click at [573, 294] on div "CyberTech (Cyber Technology)" at bounding box center [684, 295] width 262 height 21
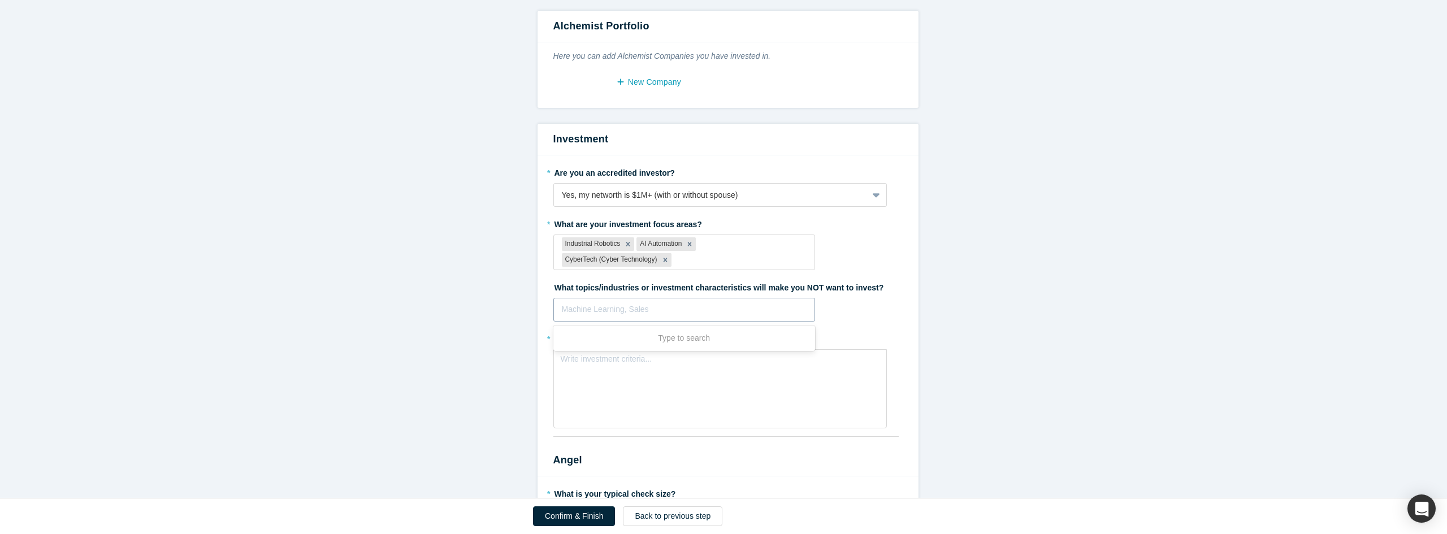
click at [574, 307] on div at bounding box center [684, 309] width 245 height 14
type input "Bio"
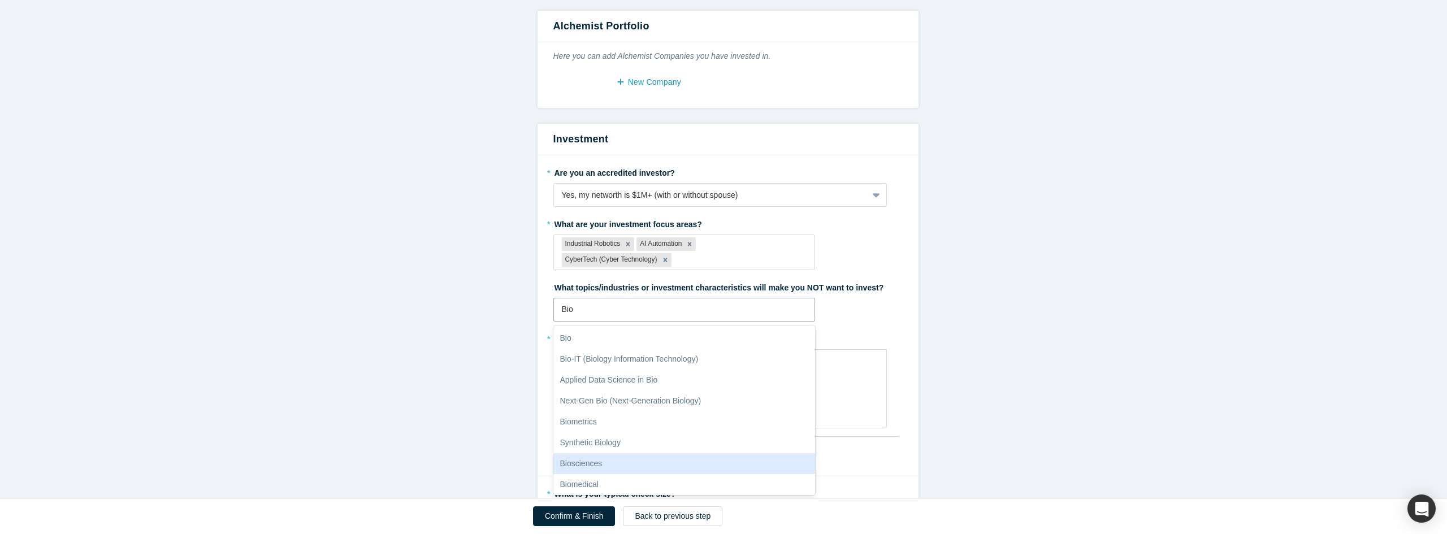
click at [613, 463] on div "Biosciences" at bounding box center [684, 463] width 262 height 21
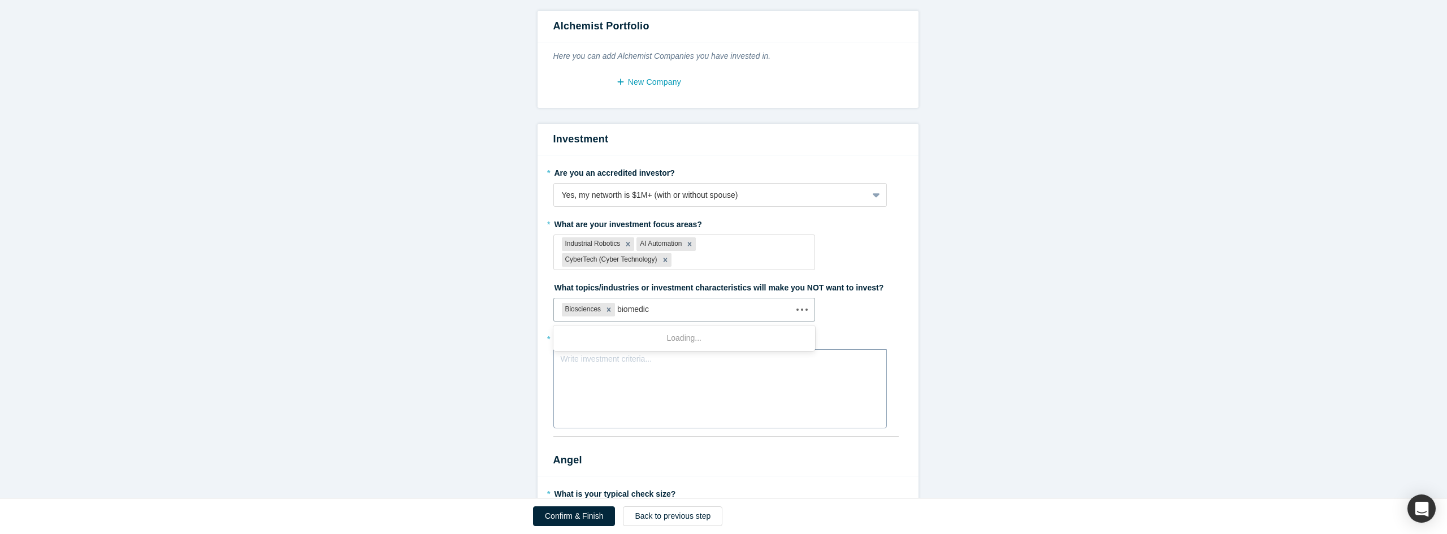
type input "biomedica"
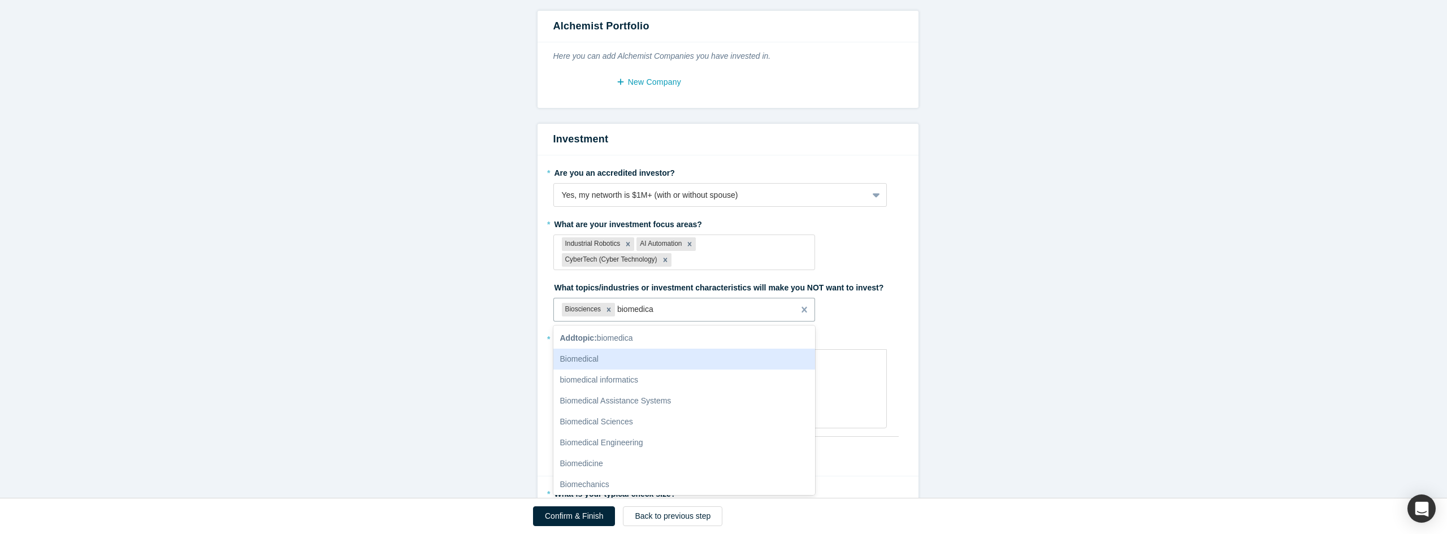
click at [602, 358] on div "Biomedical" at bounding box center [684, 359] width 262 height 21
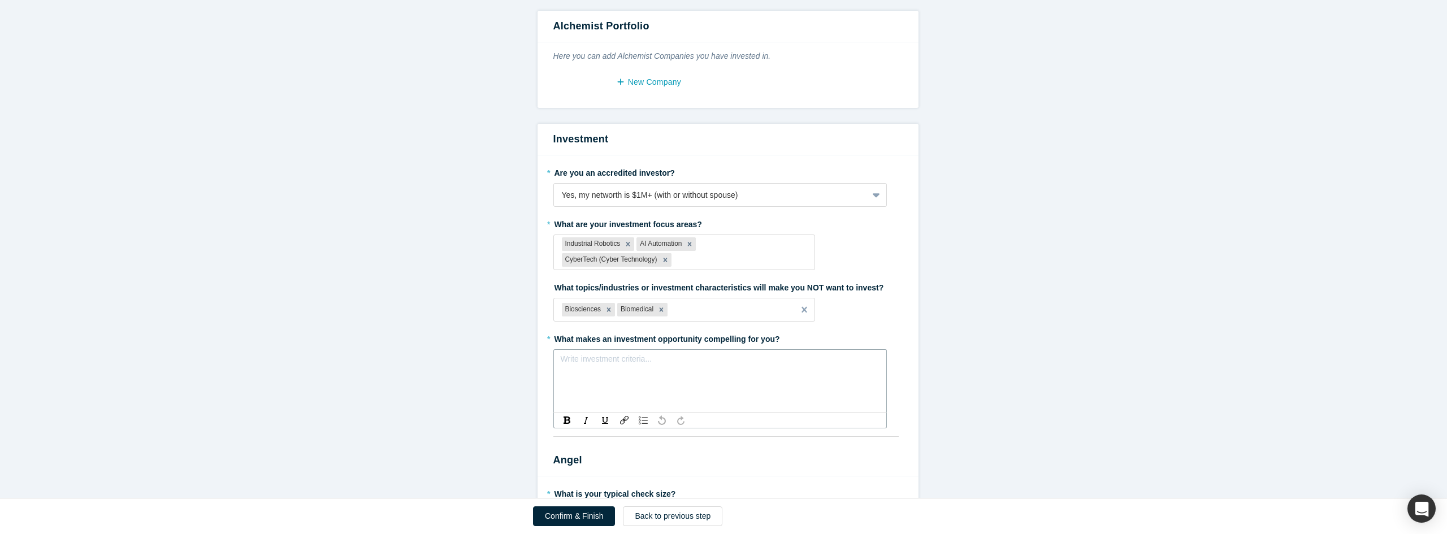
click at [585, 361] on div "rdw-editor" at bounding box center [720, 363] width 305 height 12
drag, startPoint x: 619, startPoint y: 363, endPoint x: 559, endPoint y: 360, distance: 60.6
click at [561, 360] on div "Right product, great leadership team, competitive product," at bounding box center [720, 362] width 318 height 19
click at [727, 365] on div "Great leadership team, competitive product," at bounding box center [720, 363] width 305 height 12
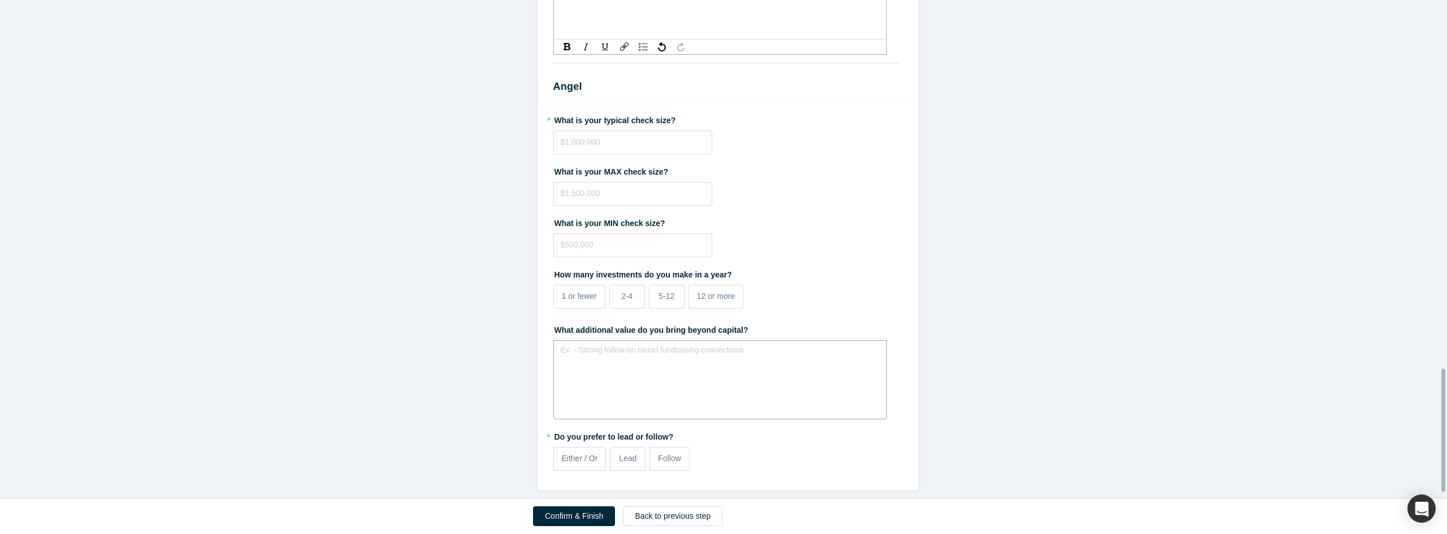
scroll to position [1512, 0]
click at [560, 135] on input "tel" at bounding box center [632, 143] width 159 height 24
type input "$5"
click at [572, 132] on input "$100,000" at bounding box center [632, 143] width 159 height 24
type input "$1,000"
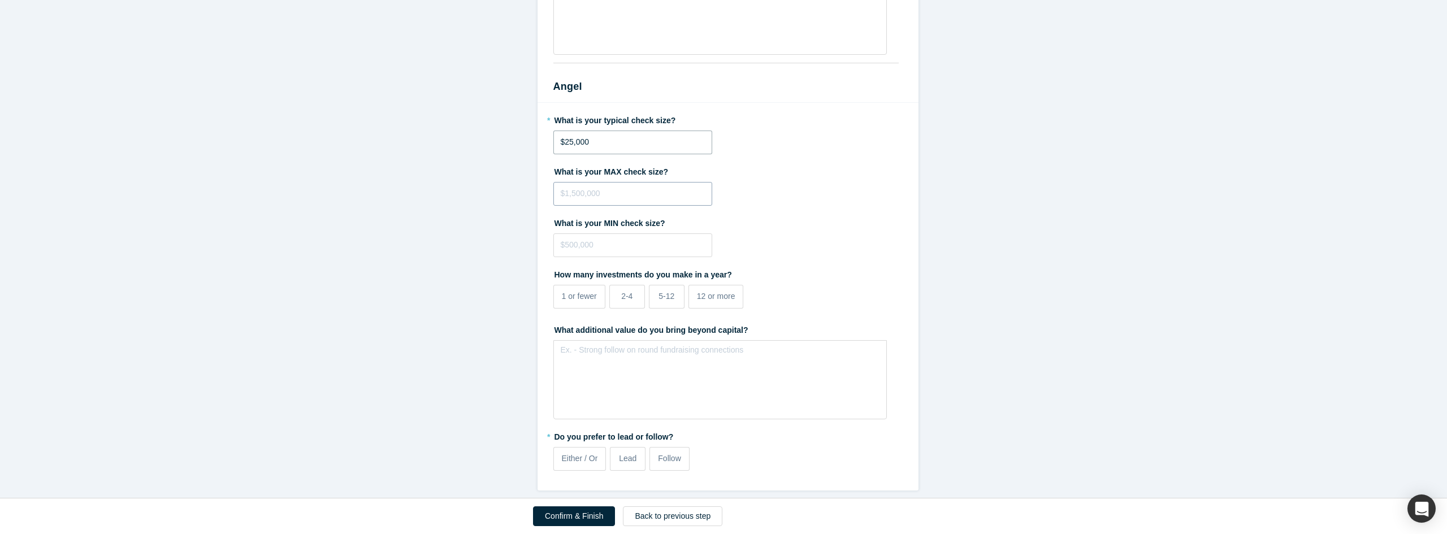
type input "$25,000"
click at [605, 188] on input "tel" at bounding box center [632, 194] width 159 height 24
type input "$100,000"
click at [588, 236] on input "tel" at bounding box center [632, 245] width 159 height 24
type input "$10,000"
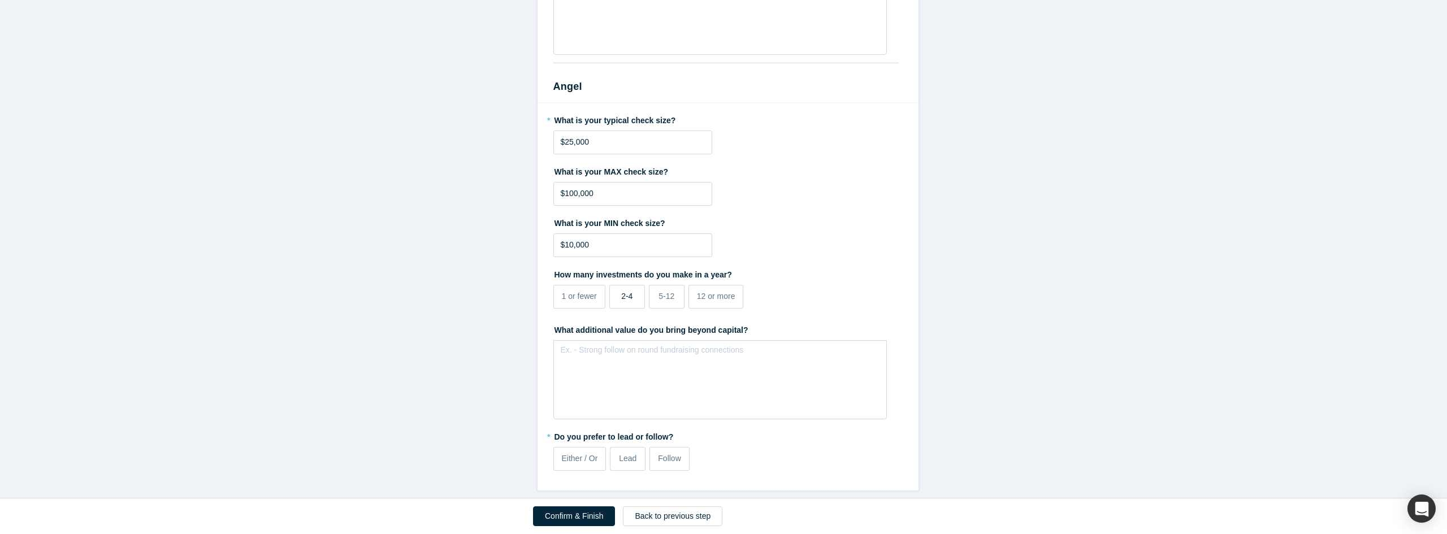
click at [616, 285] on label "2-4" at bounding box center [627, 297] width 36 height 24
click at [0, 0] on input "2-4" at bounding box center [0, 0] width 0 height 0
click at [584, 348] on div "rdw-editor" at bounding box center [720, 354] width 305 height 12
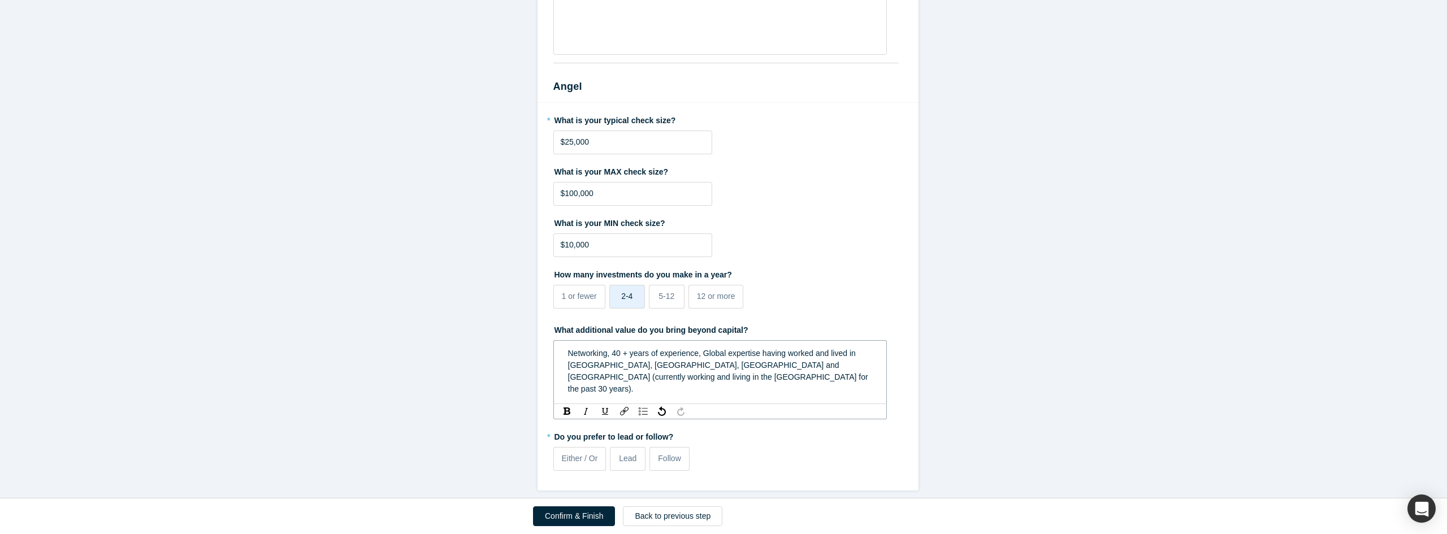
click at [699, 349] on span "Networking, 40 + years of experience, Global expertise having worked and lived …" at bounding box center [719, 371] width 302 height 45
click at [691, 371] on div "Networking, 40 + years of experience, Tech & Business savvy, Global expertise h…" at bounding box center [720, 371] width 305 height 47
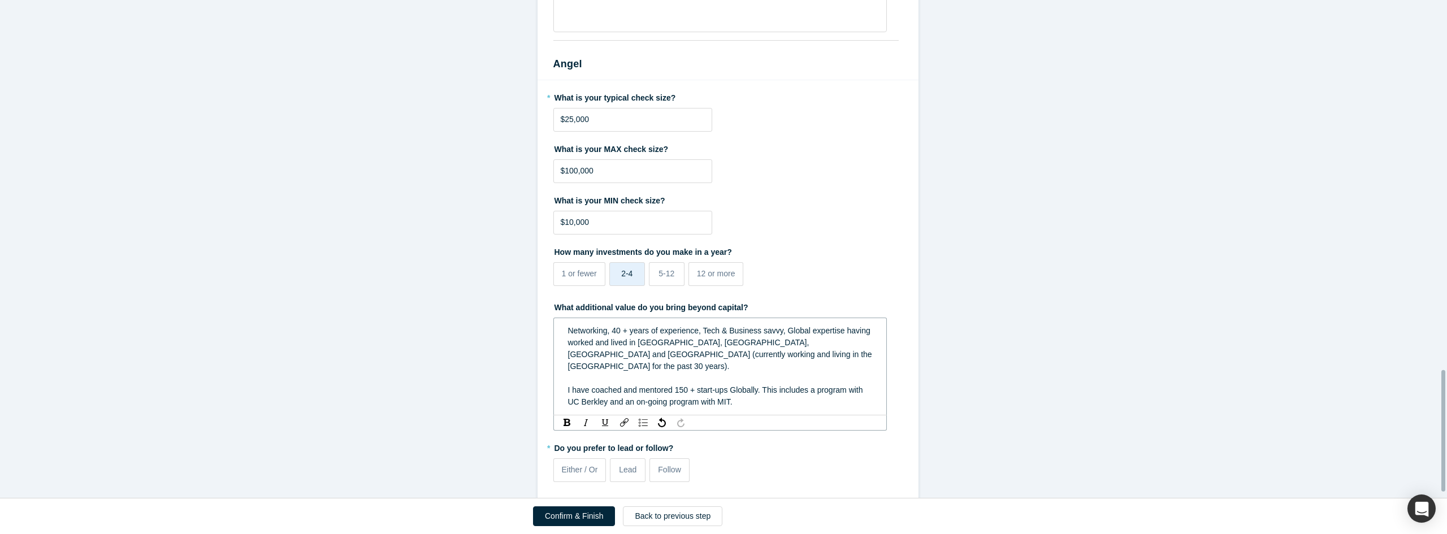
scroll to position [1534, 0]
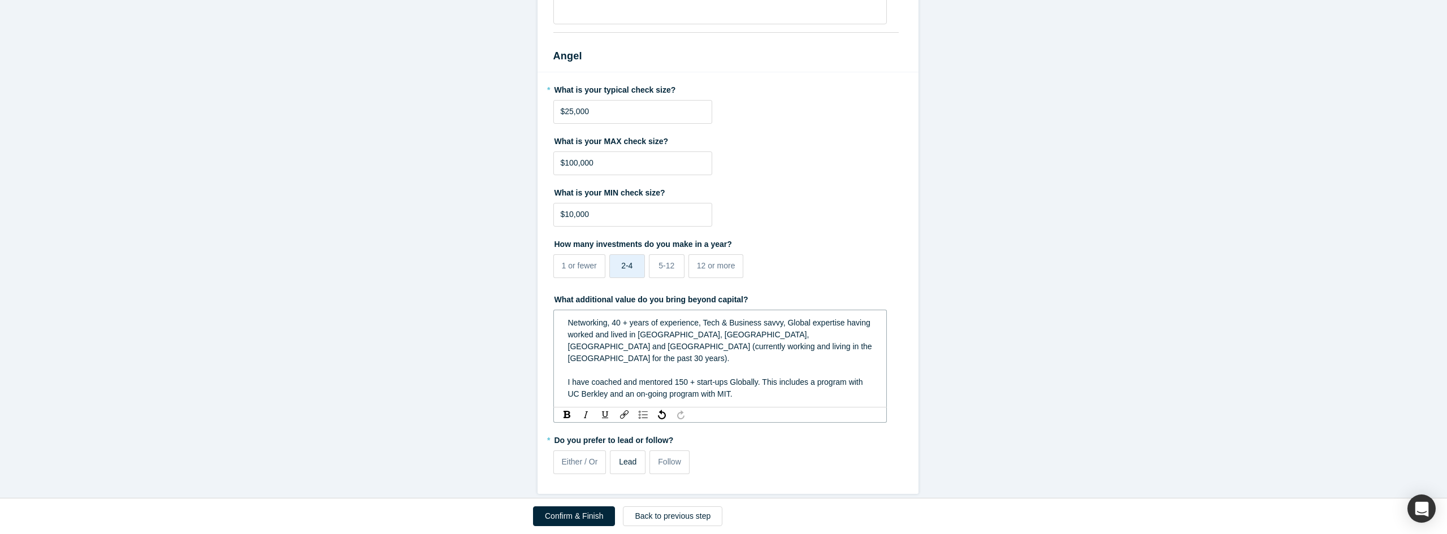
click at [622, 457] on span "Lead" at bounding box center [628, 461] width 18 height 9
click at [0, 0] on input "Lead" at bounding box center [0, 0] width 0 height 0
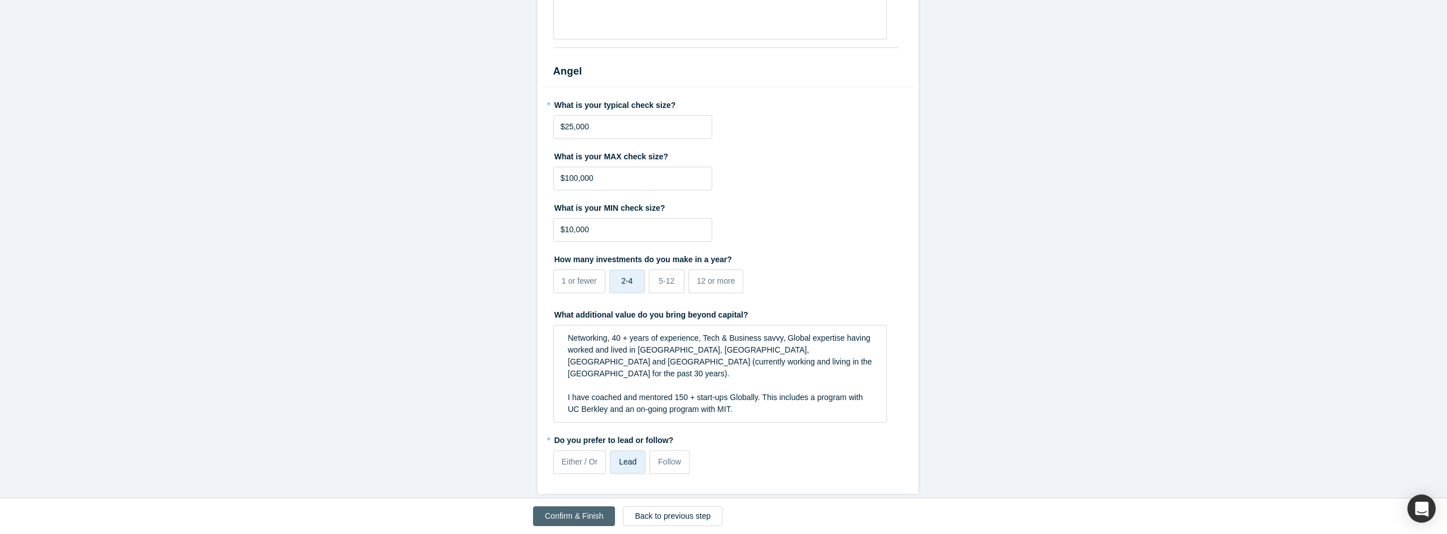
click at [563, 513] on button "Confirm & Finish" at bounding box center [574, 516] width 82 height 20
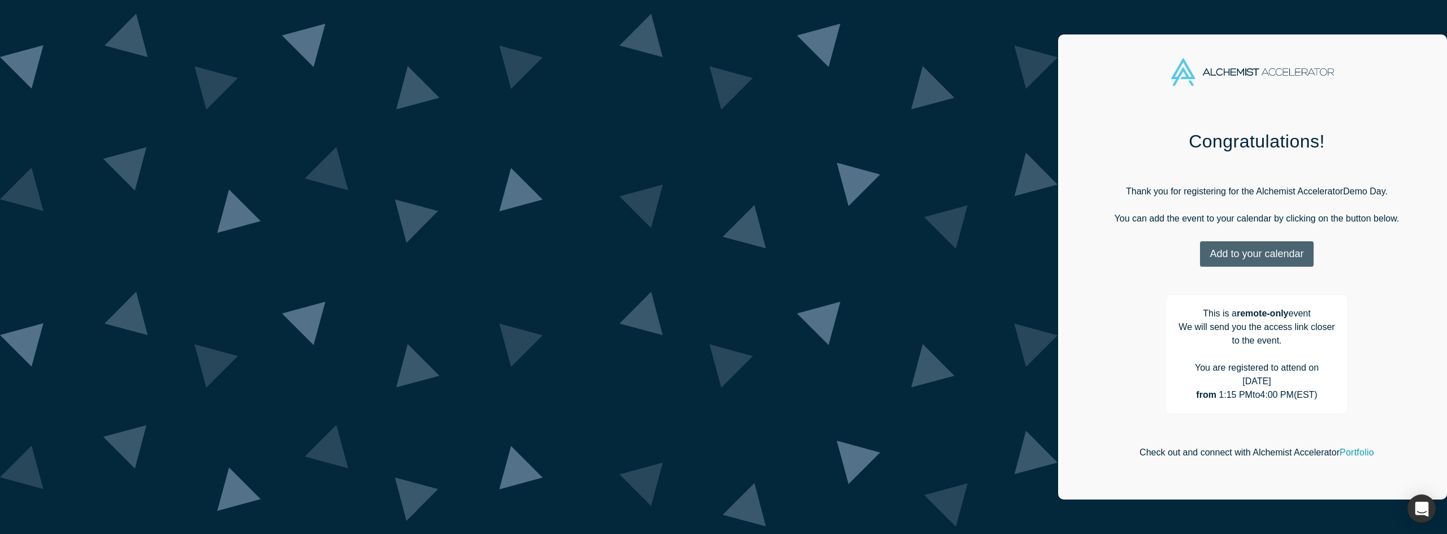
click at [1200, 248] on button "Add to your calendar" at bounding box center [1256, 253] width 113 height 25
click at [1226, 311] on link "Google" at bounding box center [1253, 311] width 54 height 10
